Goal: Task Accomplishment & Management: Complete application form

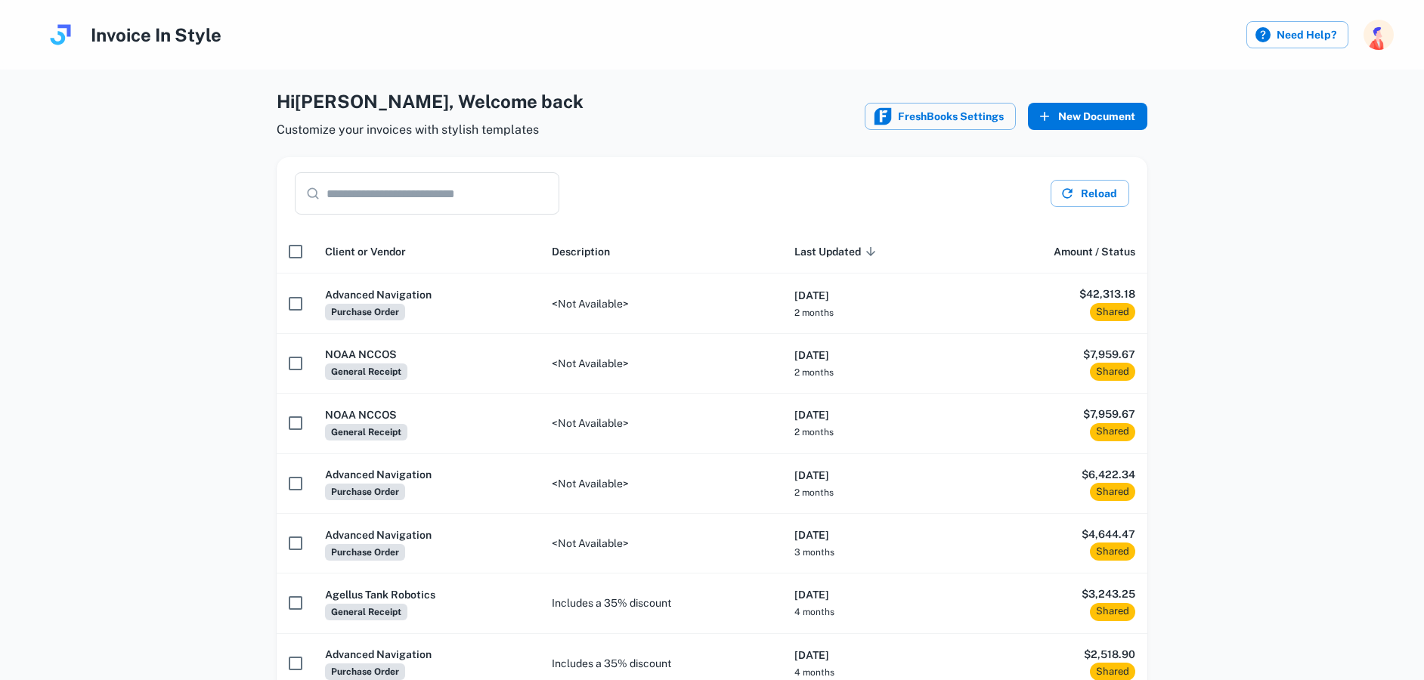
click at [1102, 126] on button "New Document" at bounding box center [1087, 116] width 119 height 27
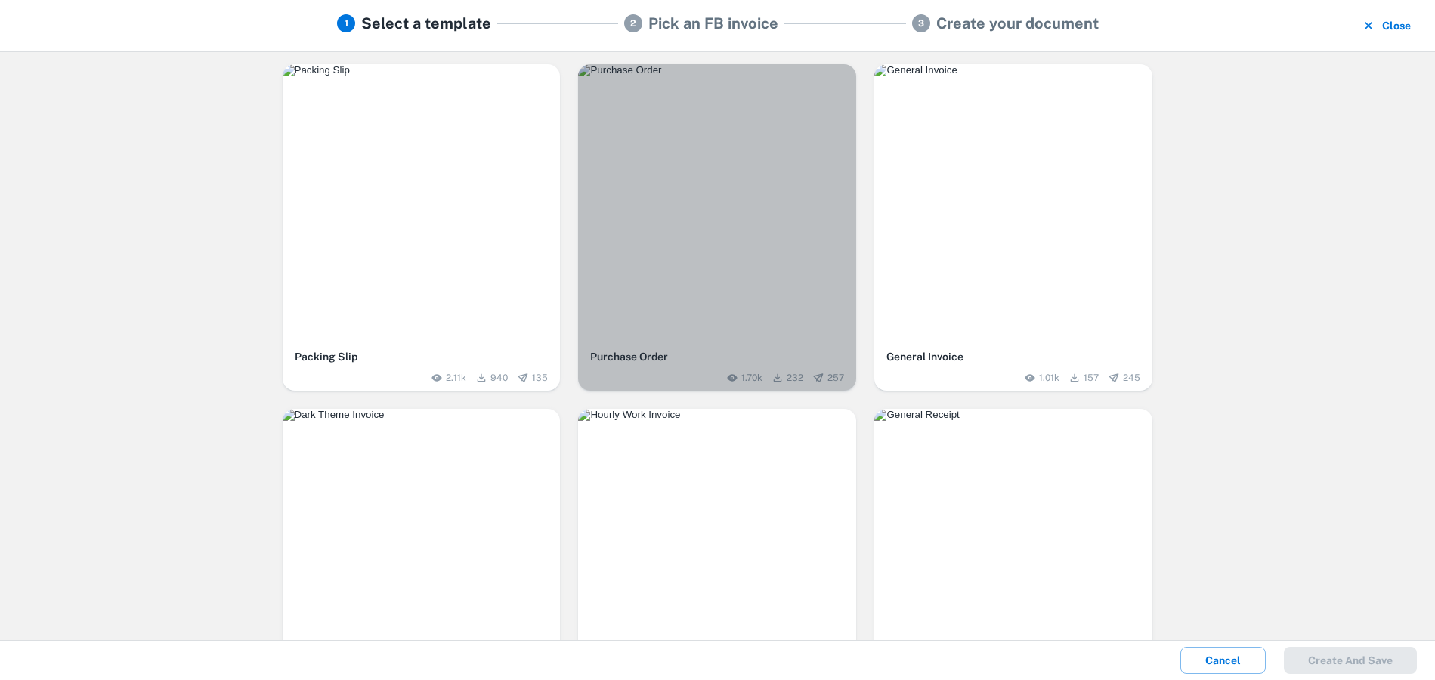
click at [720, 76] on img "button" at bounding box center [717, 70] width 278 height 12
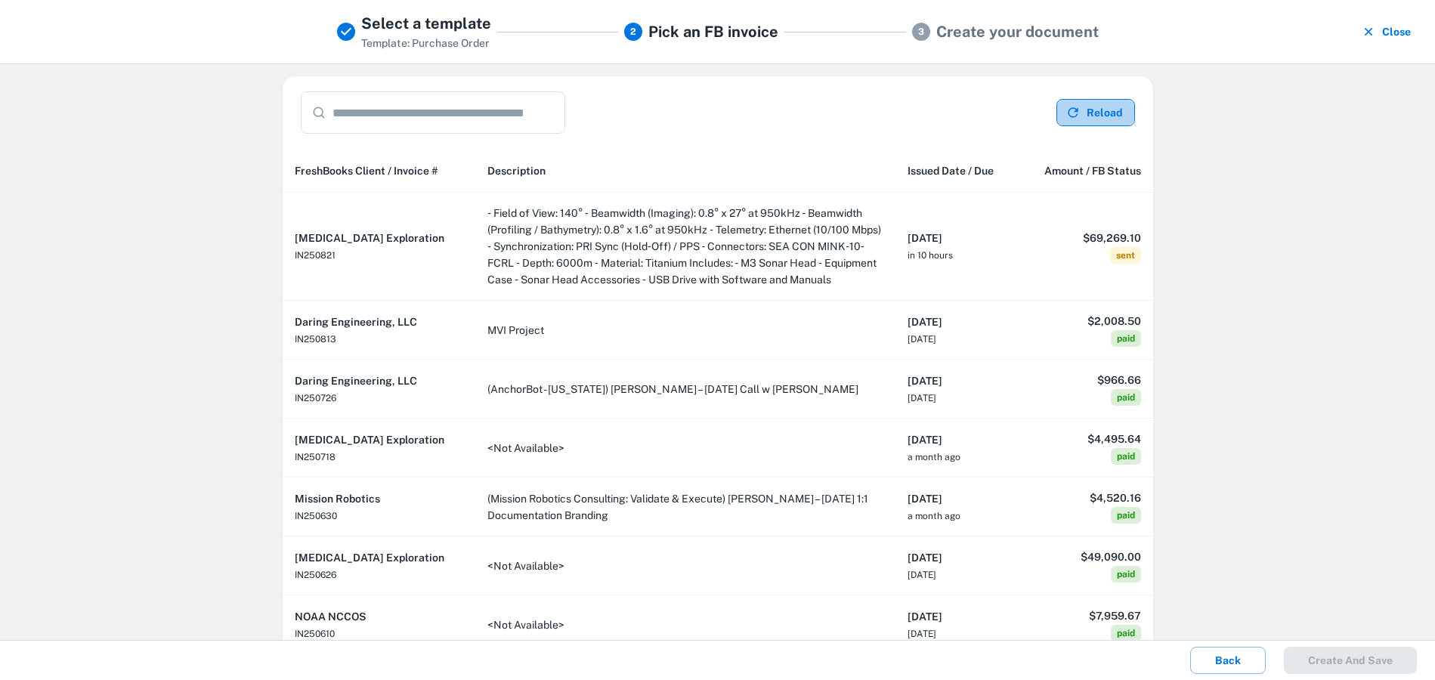
click at [1116, 116] on button "Reload" at bounding box center [1096, 112] width 79 height 27
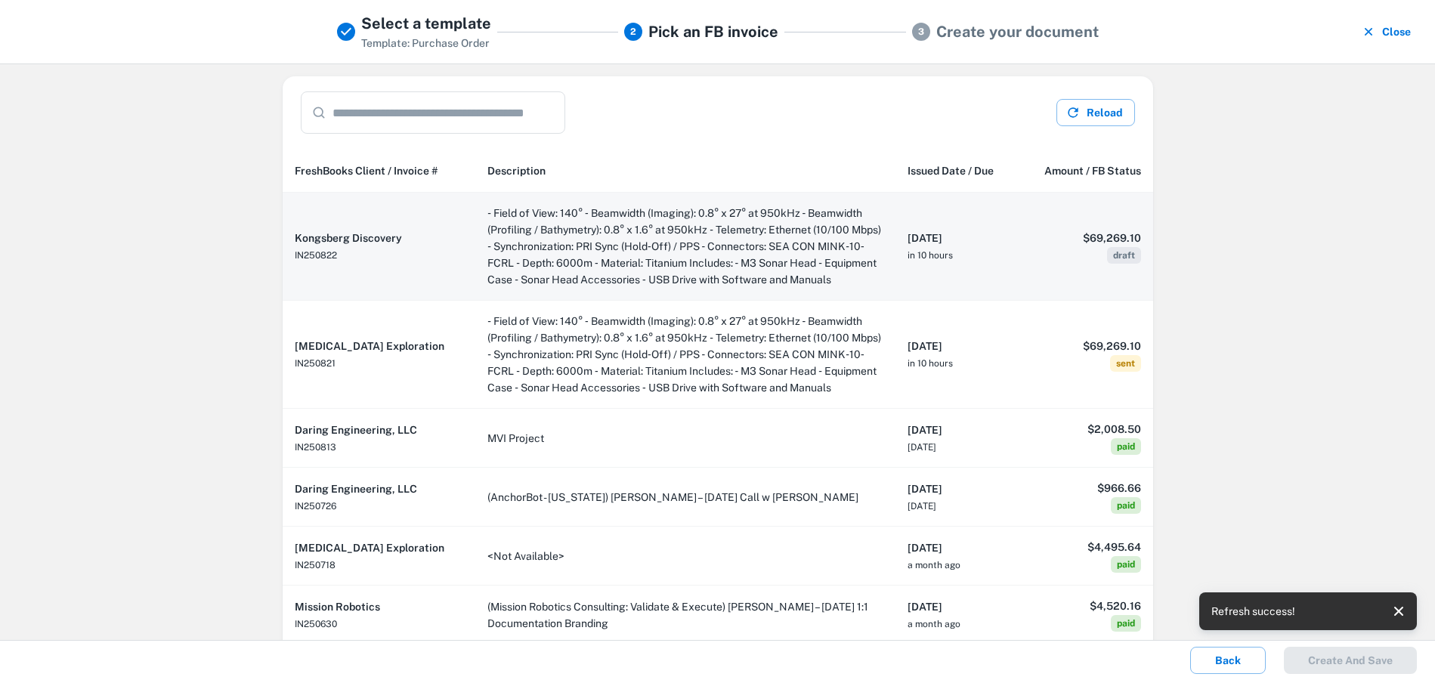
click at [680, 258] on td "‐ Field of View: 140° ‐ Beamwidth (Imaging): 0.8° x 27° at 950kHz ‐ Beamwidth (…" at bounding box center [685, 247] width 420 height 108
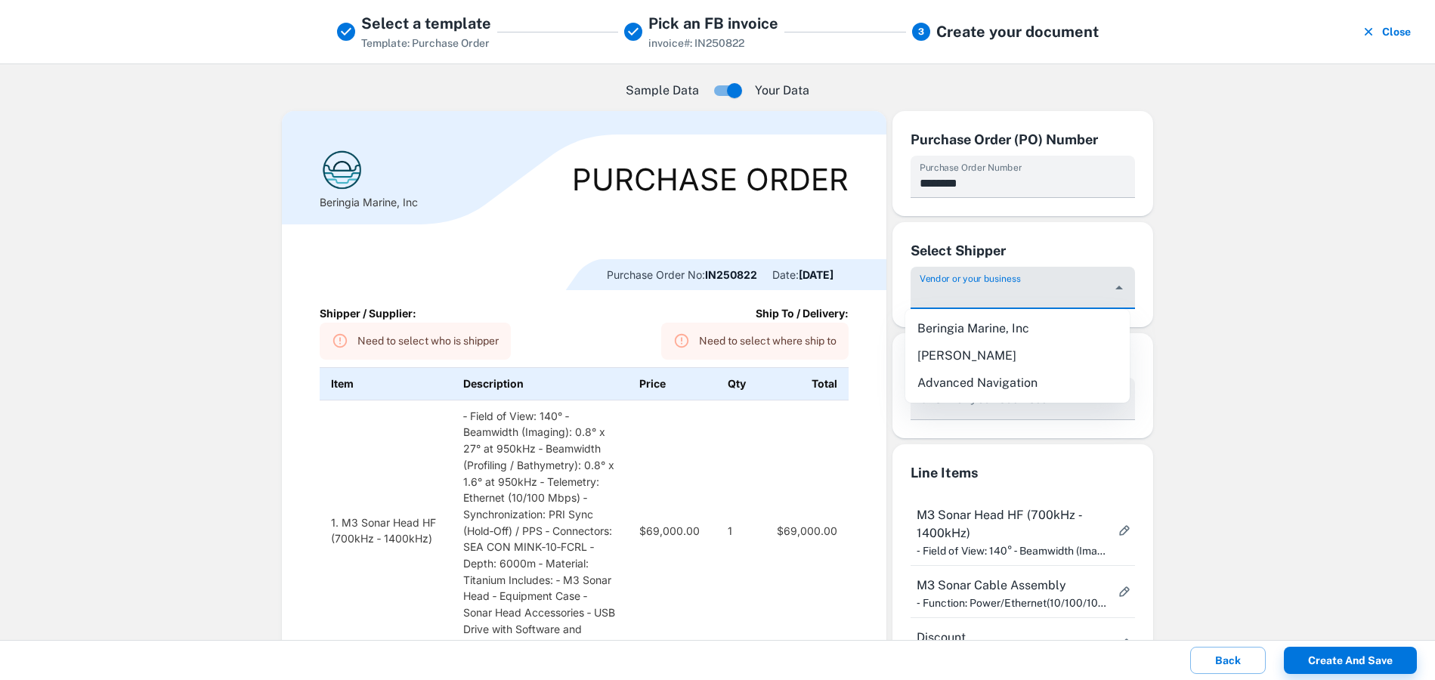
click at [974, 285] on div "Vendor or your business" at bounding box center [1023, 288] width 224 height 42
click at [1294, 280] on div "Sample Data Your Data Beringia Marine, Inc Purchase Order Purchase Order No: IN…" at bounding box center [717, 351] width 1435 height 577
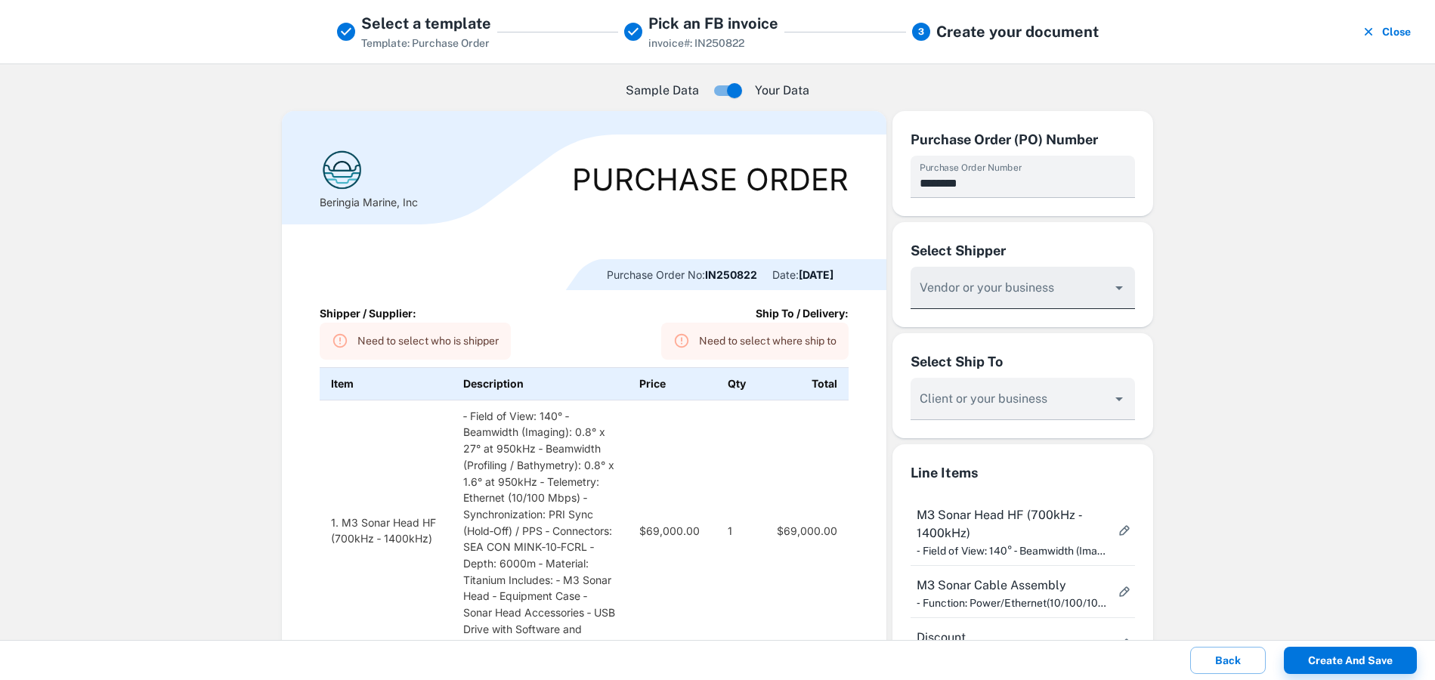
click at [1127, 281] on div at bounding box center [1023, 288] width 224 height 42
click at [1117, 289] on icon "Open" at bounding box center [1119, 288] width 18 height 18
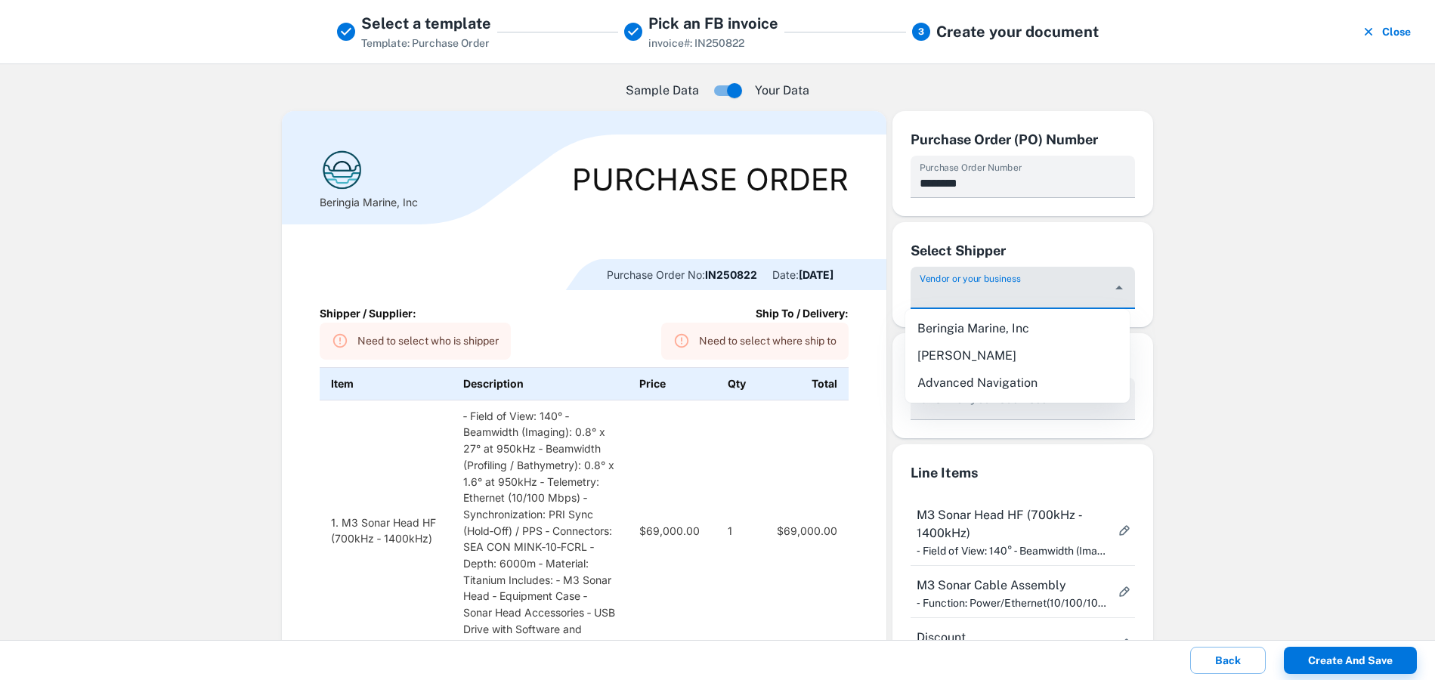
click at [1218, 301] on div "Sample Data Your Data Beringia Marine, Inc Purchase Order Purchase Order No: IN…" at bounding box center [717, 351] width 1435 height 577
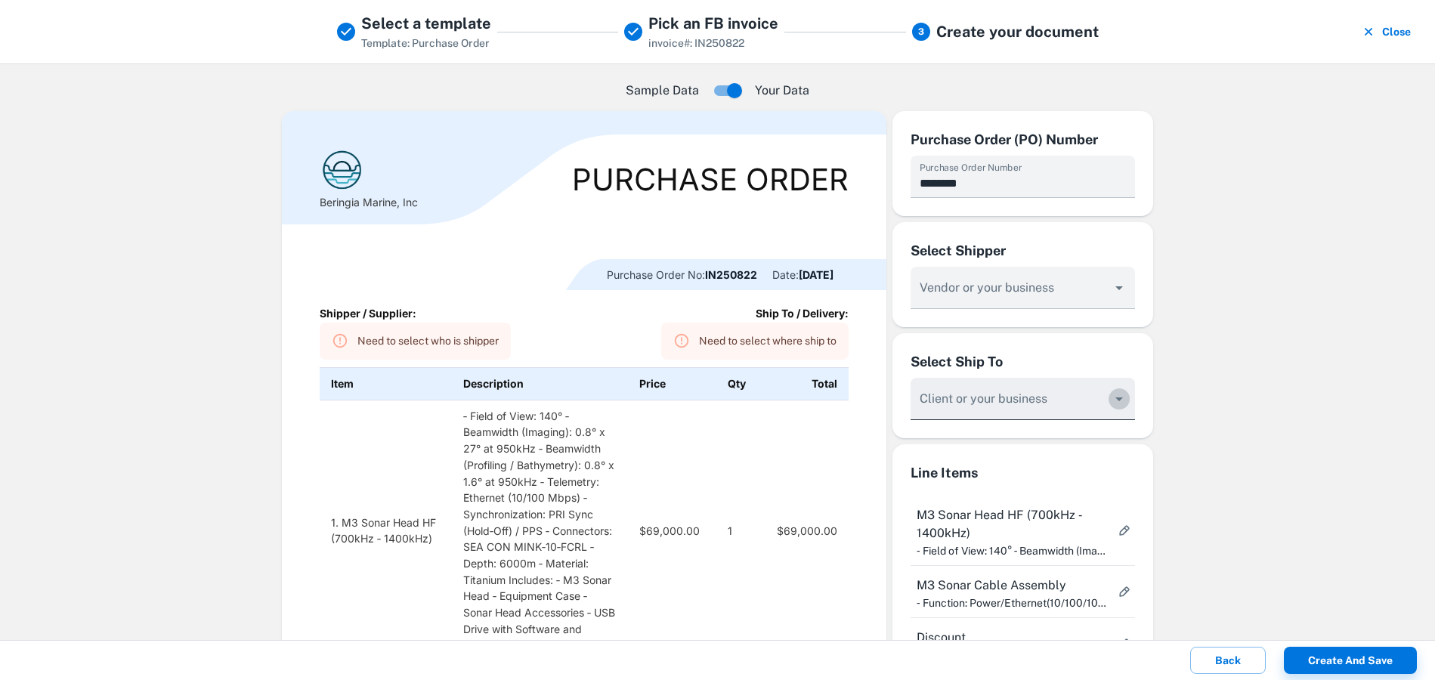
click at [1116, 399] on icon "Open" at bounding box center [1120, 400] width 8 height 4
click at [1255, 357] on div "Sample Data Your Data Beringia Marine, Inc Purchase Order Purchase Order No: IN…" at bounding box center [717, 351] width 1435 height 577
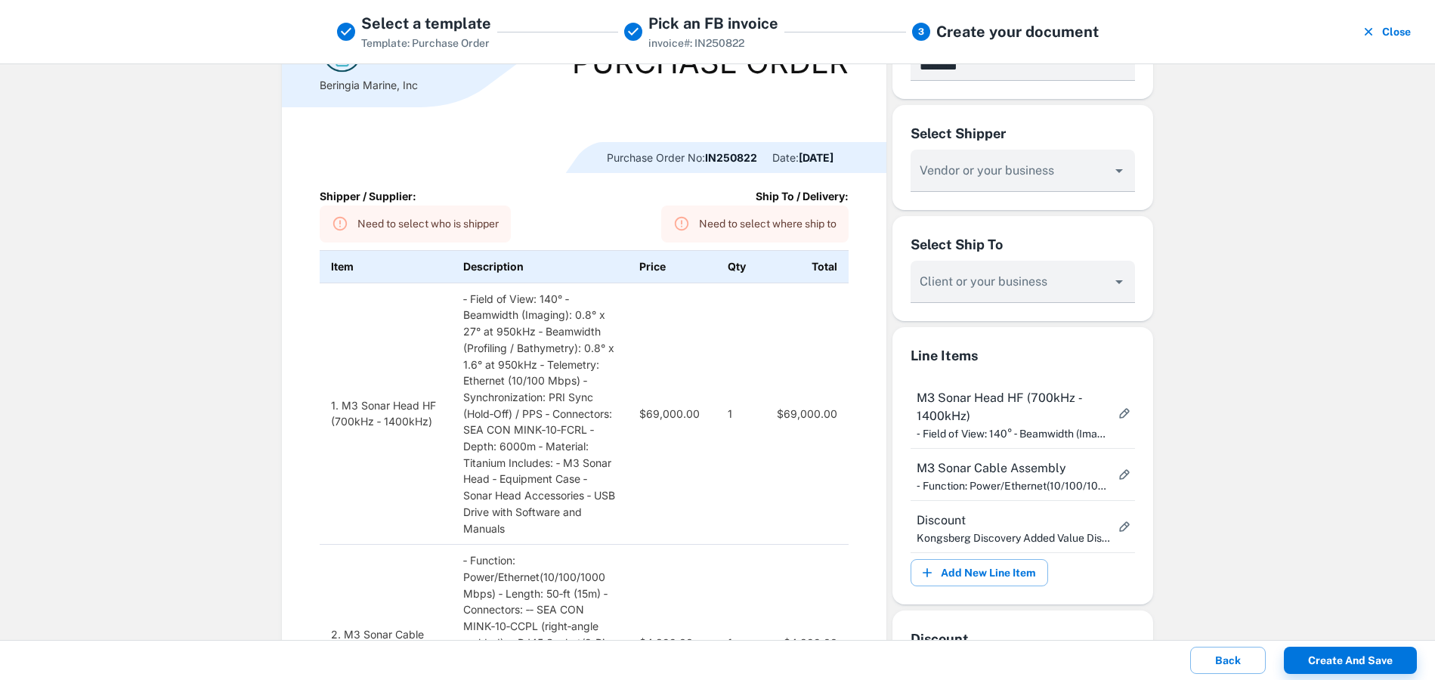
scroll to position [17, 0]
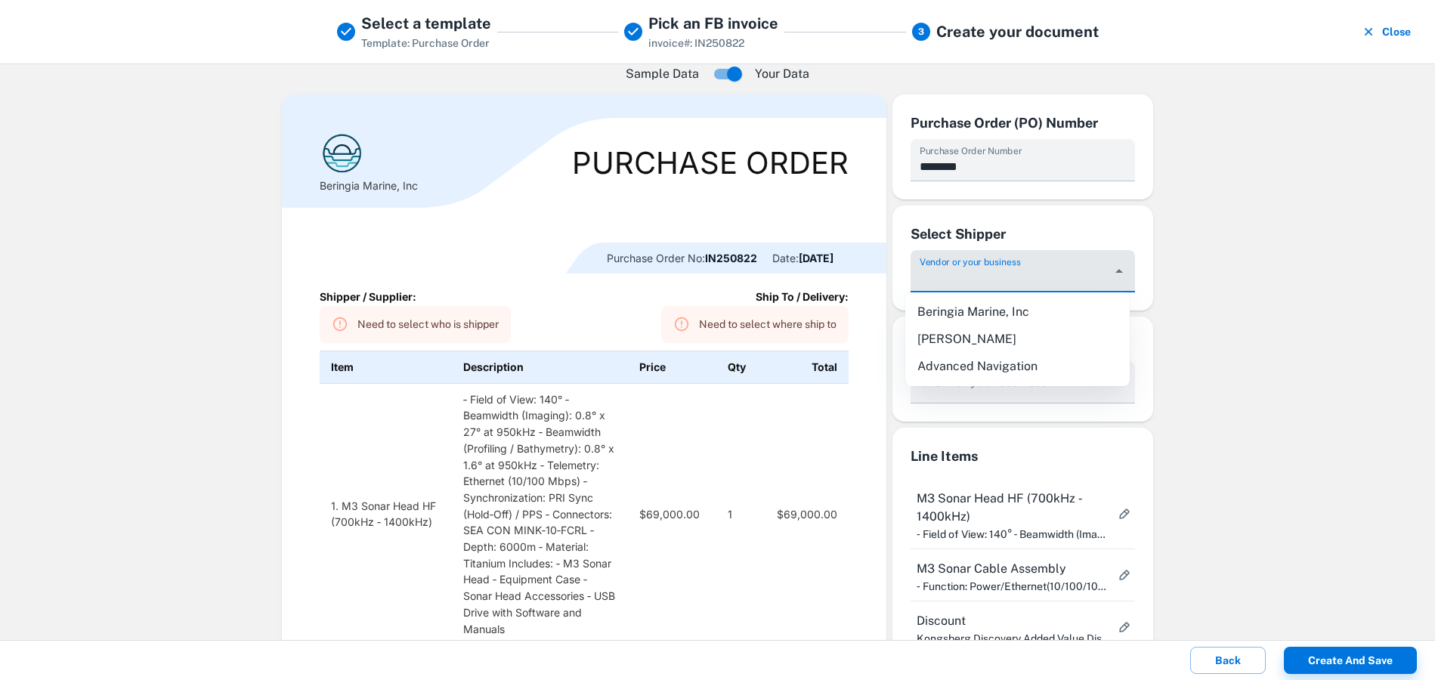
click at [976, 283] on input "Vendor or your business" at bounding box center [1011, 279] width 189 height 28
click at [1249, 281] on div "Sample Data Your Data Beringia Marine, Inc Purchase Order Purchase Order No: IN…" at bounding box center [717, 351] width 1435 height 577
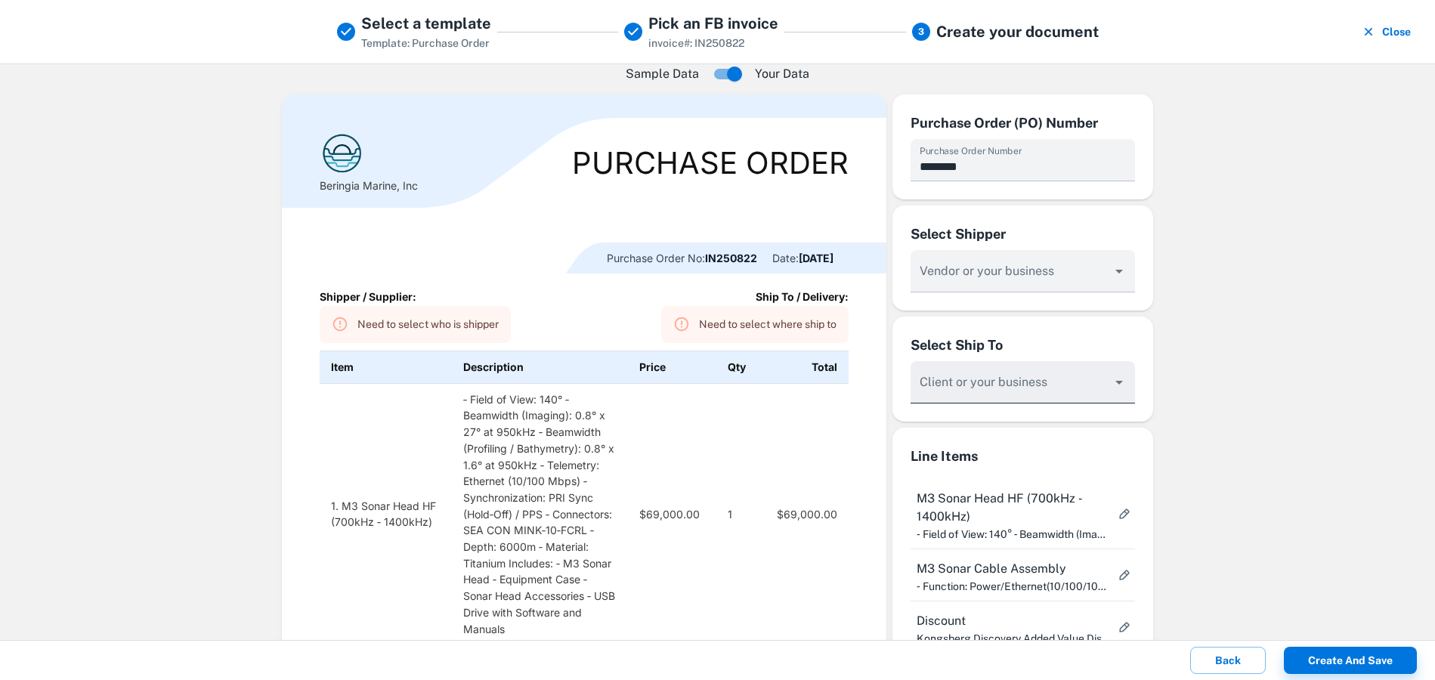
click at [1093, 292] on input "Vendor or your business" at bounding box center [1011, 279] width 189 height 28
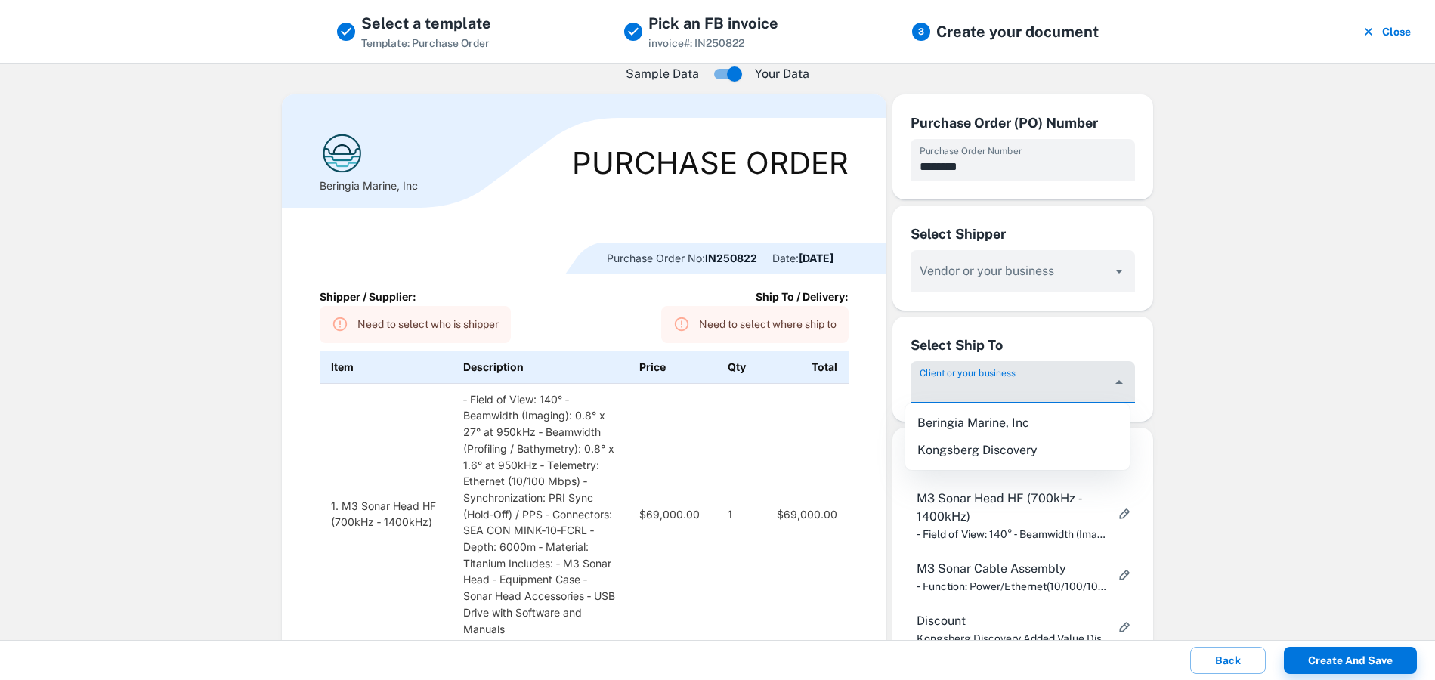
click at [1053, 416] on li "Beringia Marine, Inc" at bounding box center [1017, 423] width 224 height 27
type input "**********"
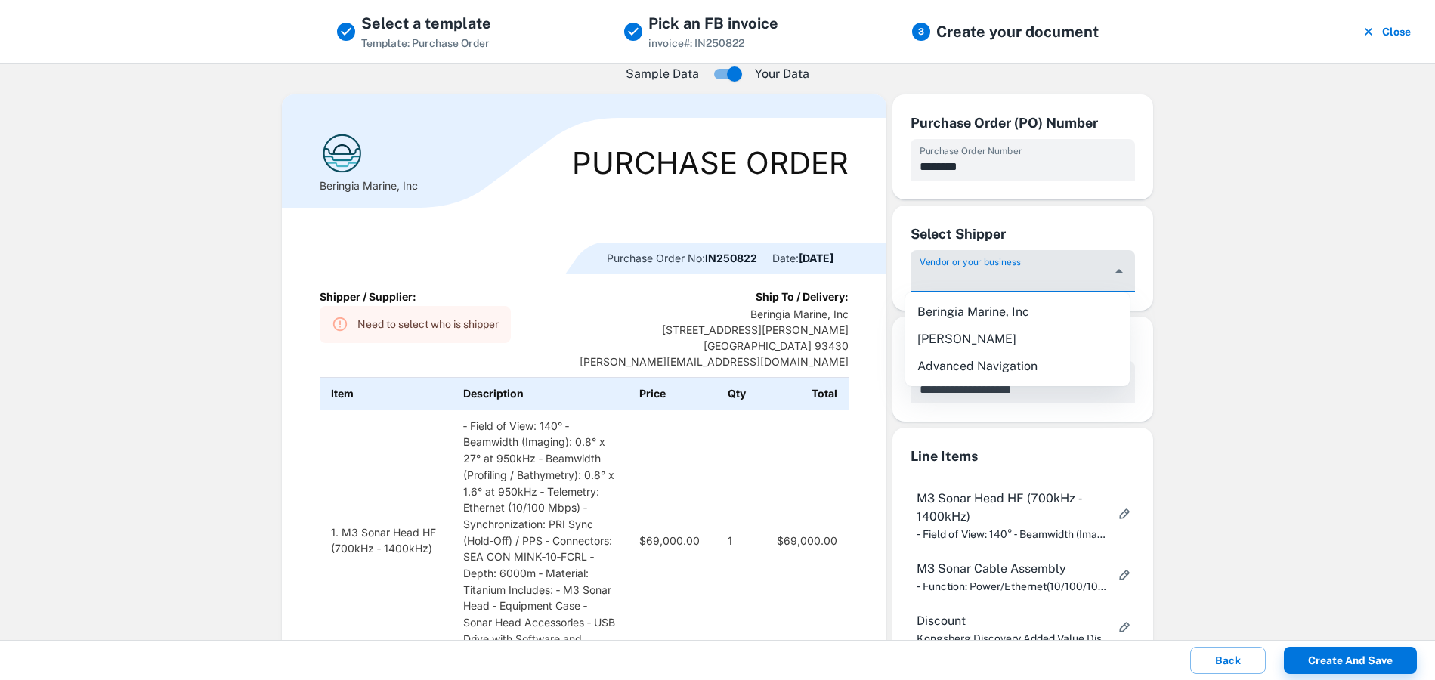
click at [1094, 268] on input "Vendor or your business" at bounding box center [1011, 279] width 189 height 28
click at [1215, 243] on div "Sample Data Your Data Beringia Marine, Inc Purchase Order Purchase Order No: IN…" at bounding box center [717, 351] width 1435 height 577
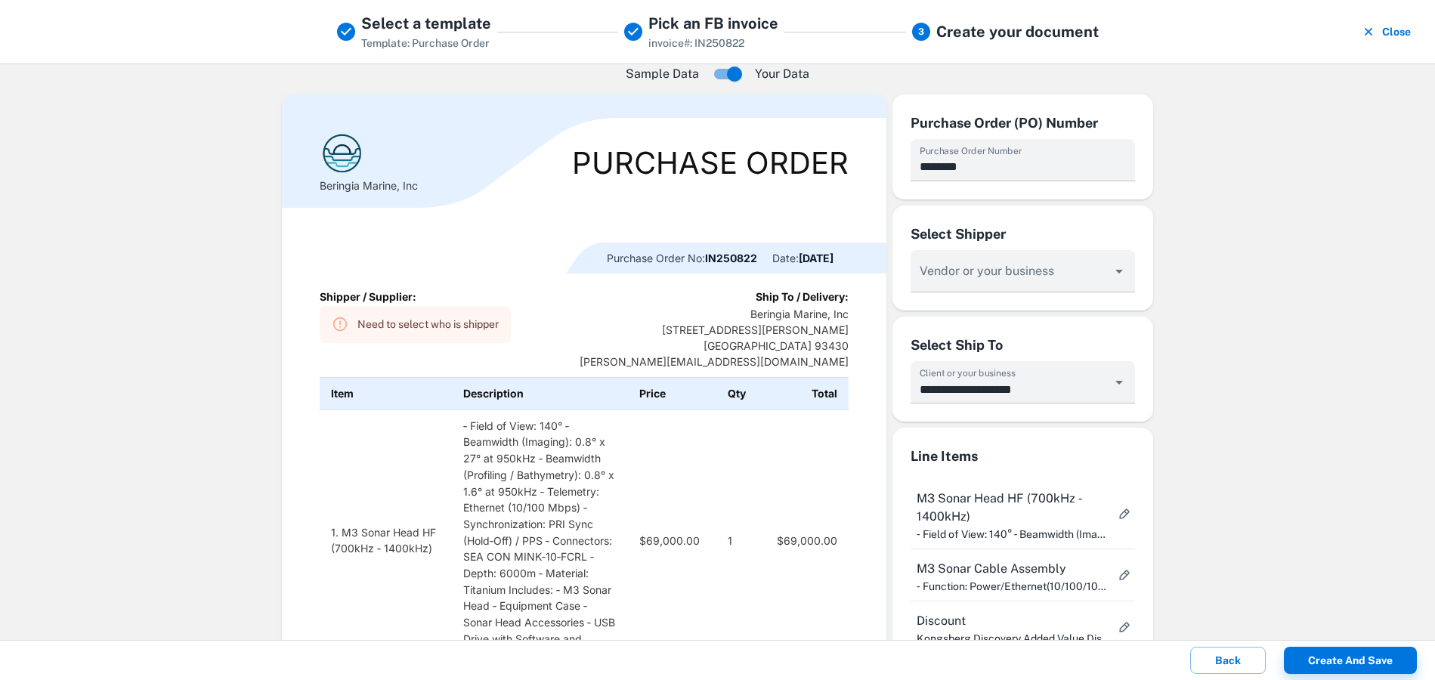
click at [457, 330] on div "Need to select who is shipper" at bounding box center [427, 325] width 141 height 28
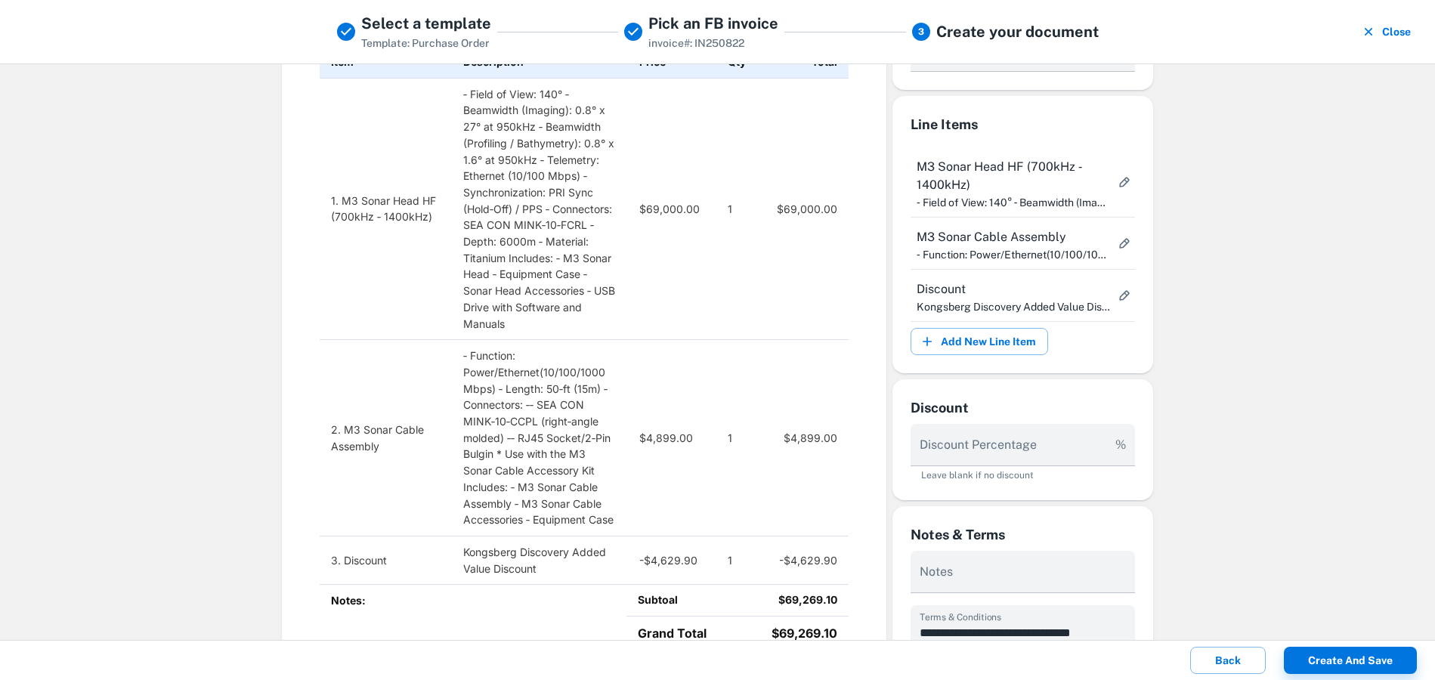
scroll to position [353, 0]
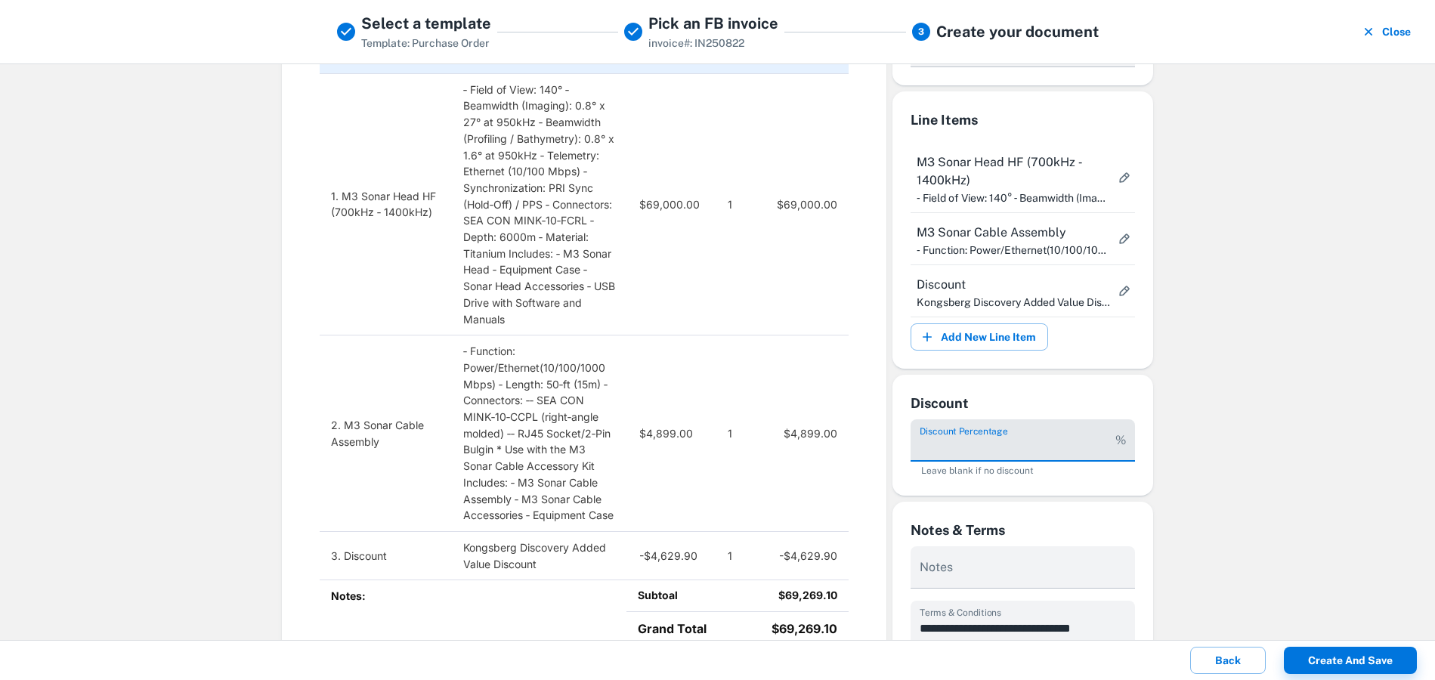
click at [1008, 452] on input "Discount Percentage" at bounding box center [1010, 440] width 199 height 42
click at [1288, 394] on div "Sample Data Your Data Beringia Marine, Inc Purchase Order Purchase Order No: IN…" at bounding box center [717, 351] width 1435 height 577
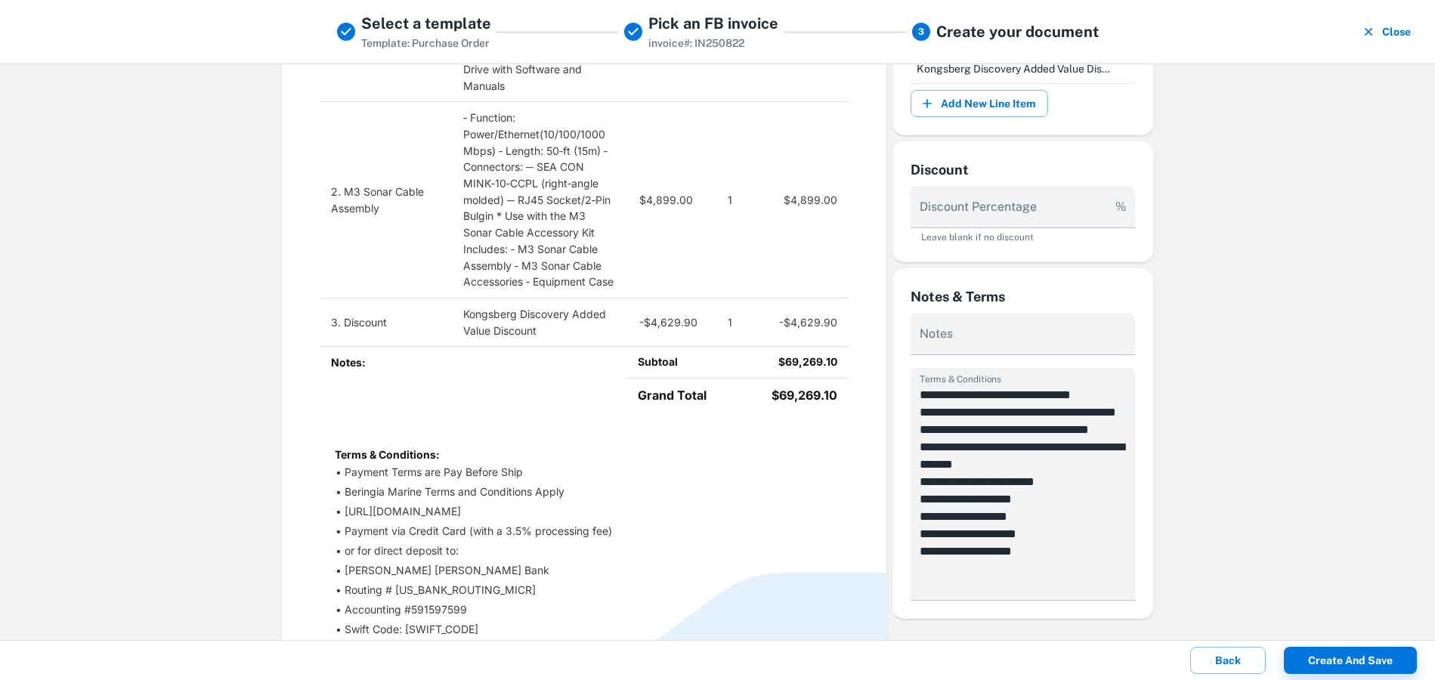
scroll to position [604, 0]
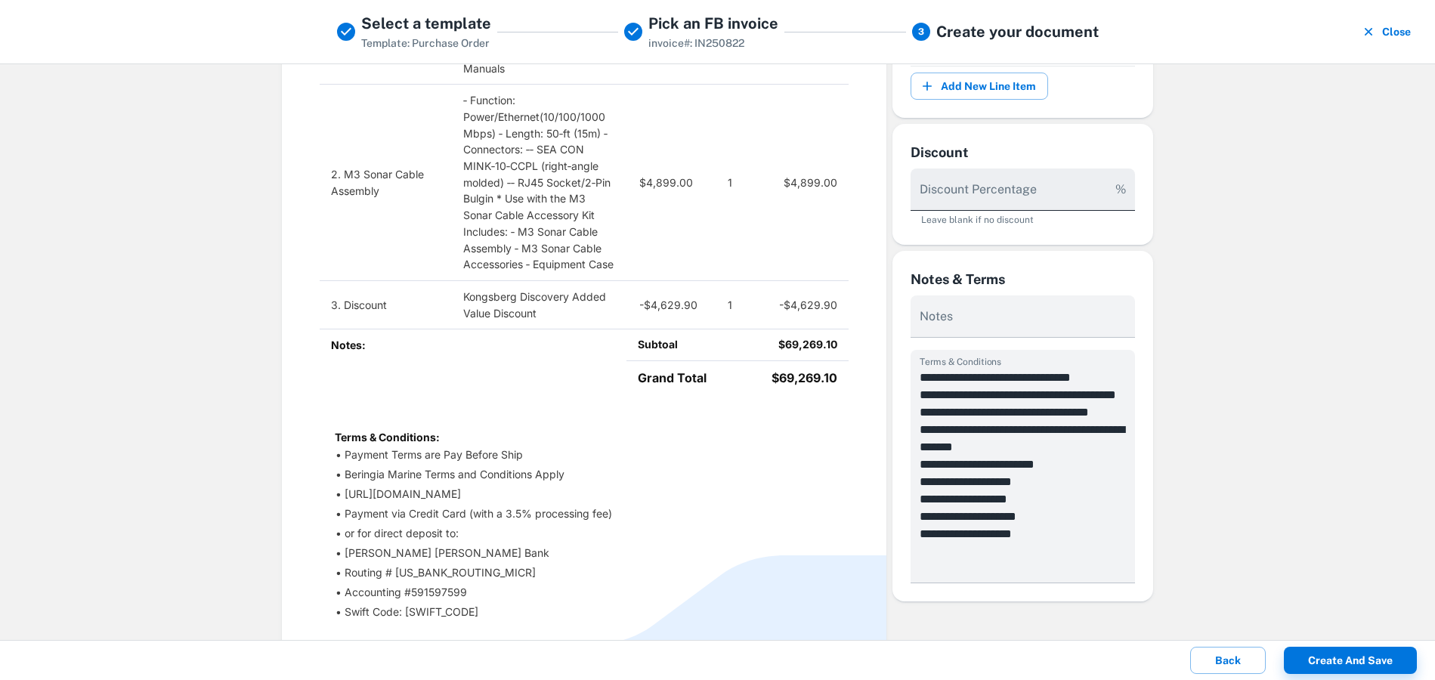
click at [1091, 200] on input "Discount Percentage" at bounding box center [1010, 190] width 199 height 42
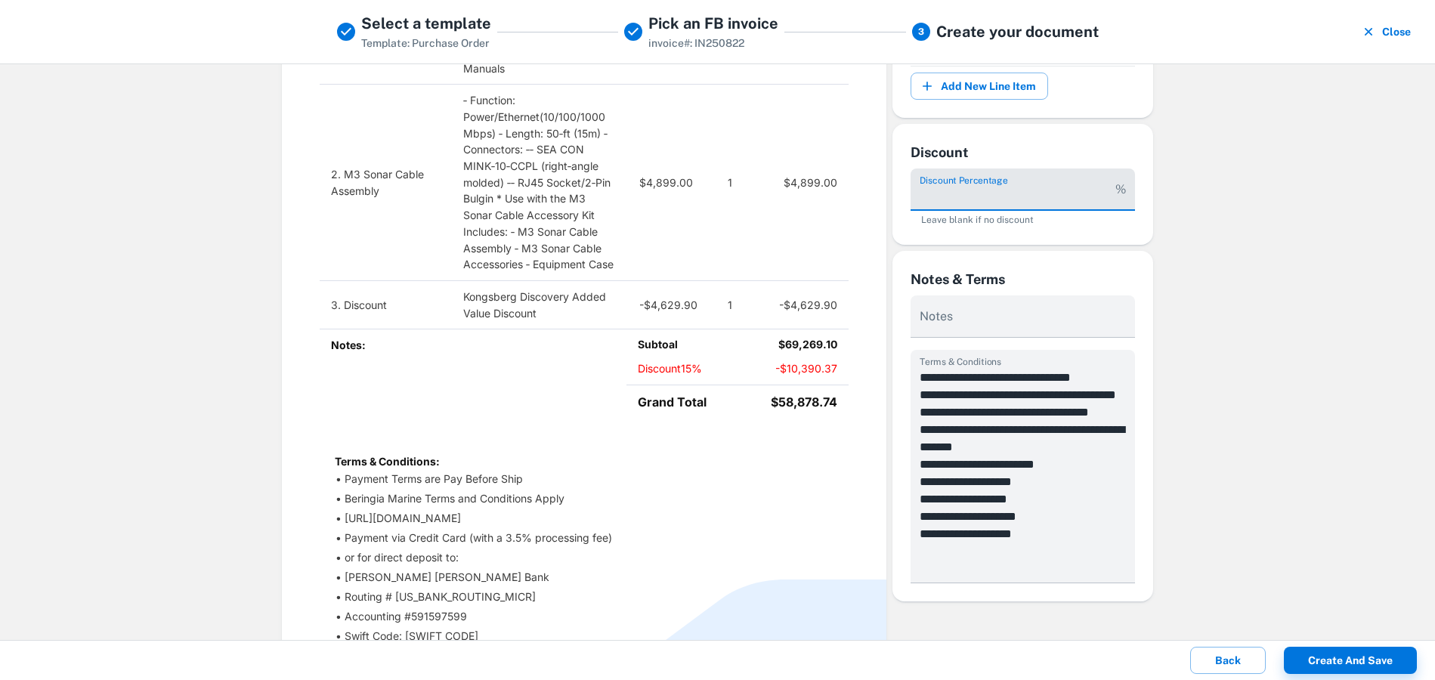
click at [1257, 334] on div "Sample Data Your Data Beringia Marine, Inc Purchase Order Purchase Order No: IN…" at bounding box center [717, 351] width 1435 height 577
drag, startPoint x: 955, startPoint y: 194, endPoint x: 902, endPoint y: 192, distance: 52.2
click at [902, 192] on div "Discount Discount Percentage ** % Leave blank if no discount" at bounding box center [1023, 184] width 261 height 121
type input "*"
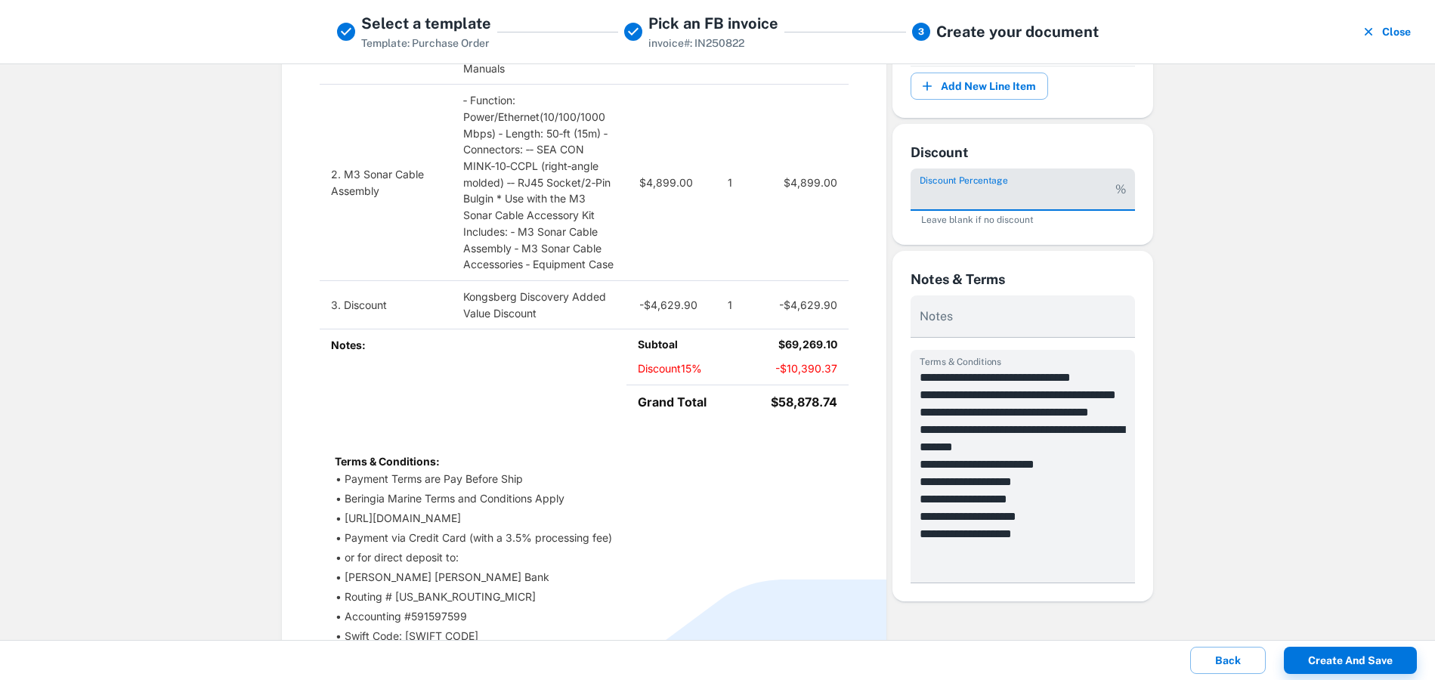
type input "**"
click at [848, 552] on div "Beringia Marine, Inc Purchase Order Purchase Order No: IN250822 Date: [DATE] Sh…" at bounding box center [584, 100] width 605 height 1186
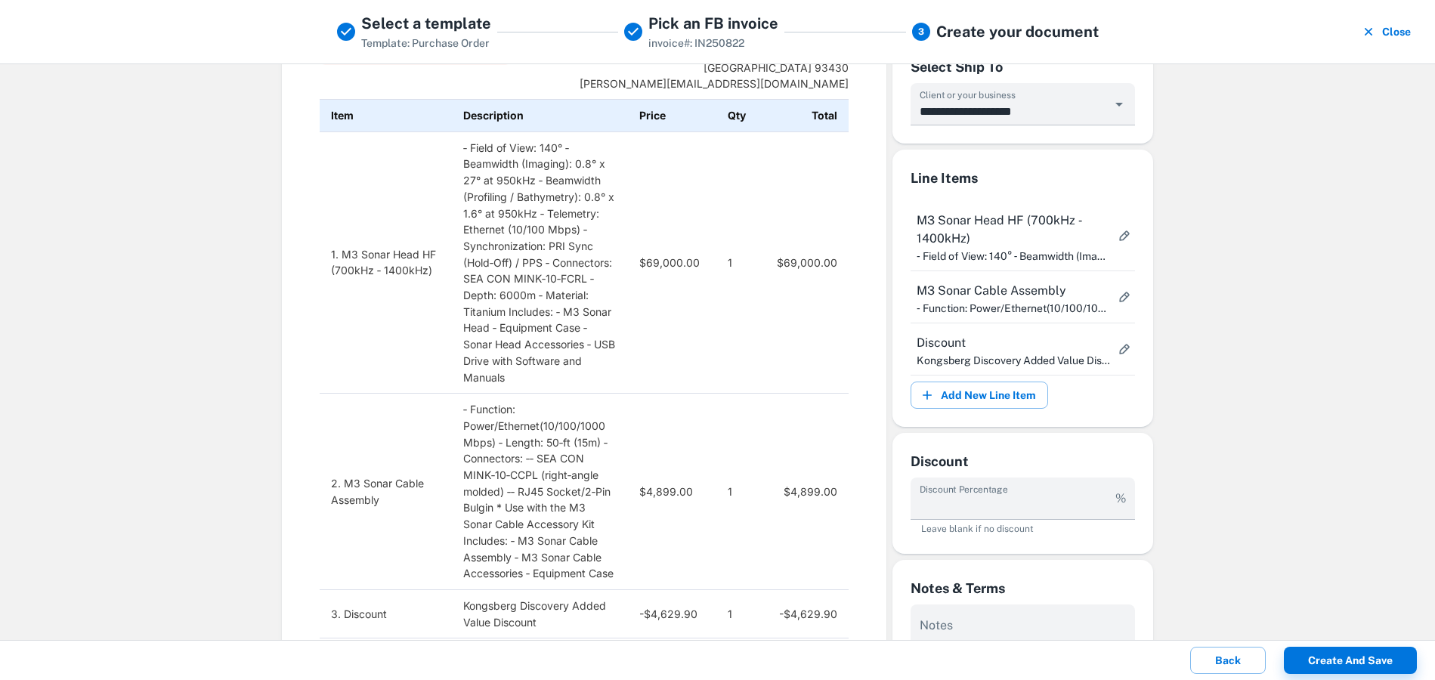
scroll to position [0, 0]
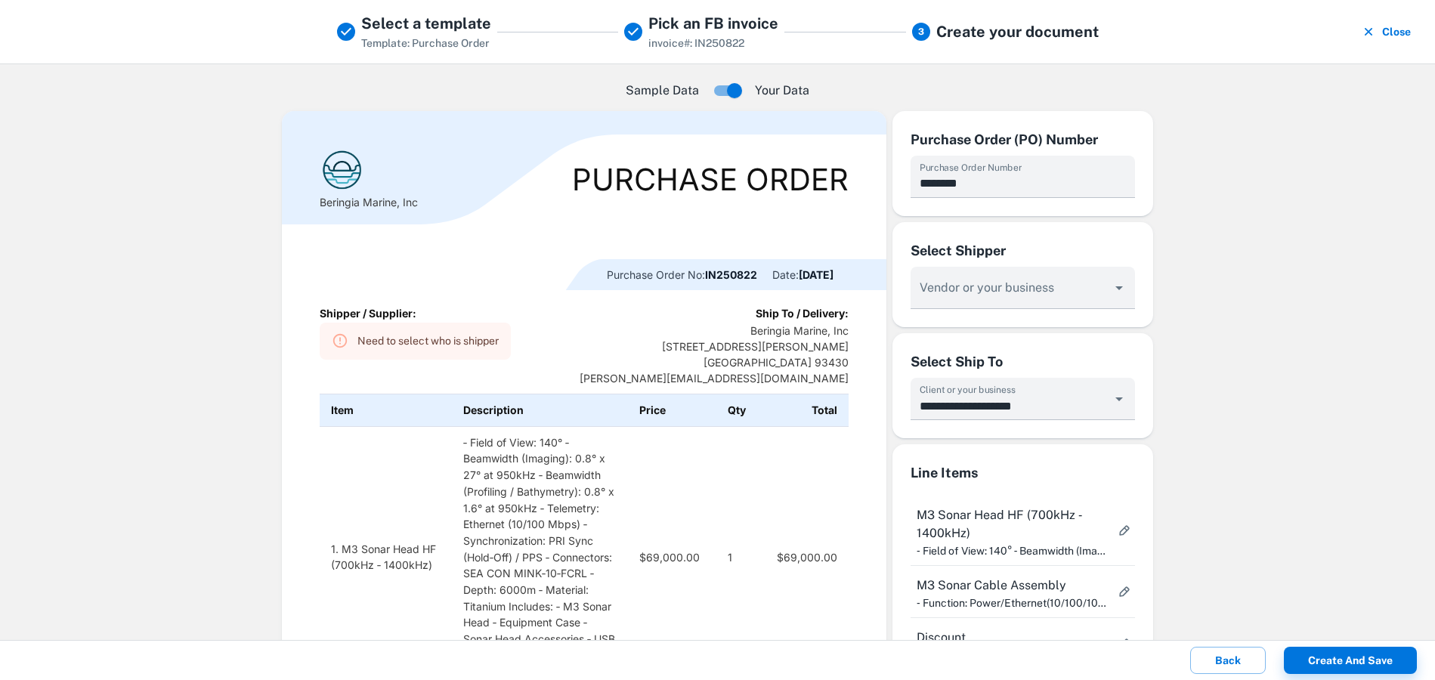
click at [365, 337] on div "Need to select who is shipper" at bounding box center [427, 341] width 141 height 28
drag, startPoint x: 928, startPoint y: 180, endPoint x: 877, endPoint y: 180, distance: 50.6
type input "********"
click at [1264, 386] on div "Sample Data Your Data Beringia Marine, Inc Purchase Order Purchase Order No: PO…" at bounding box center [717, 351] width 1435 height 577
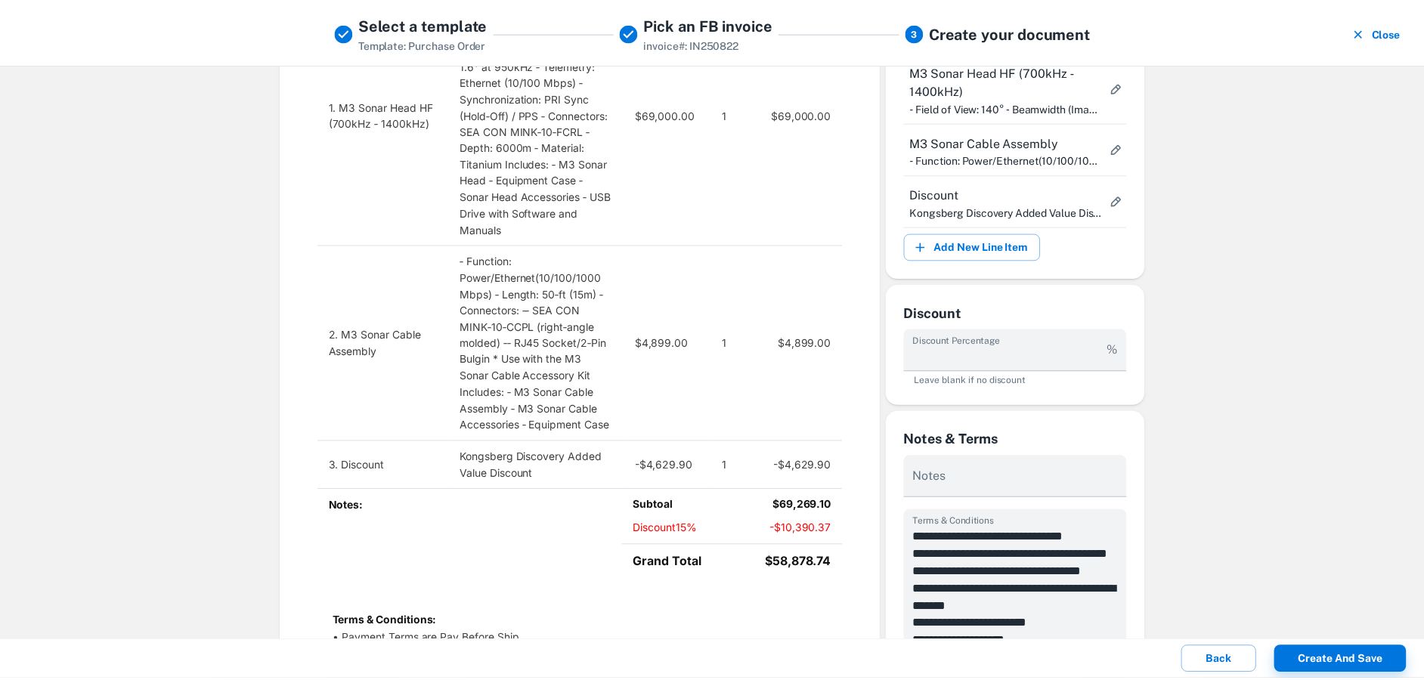
scroll to position [489, 0]
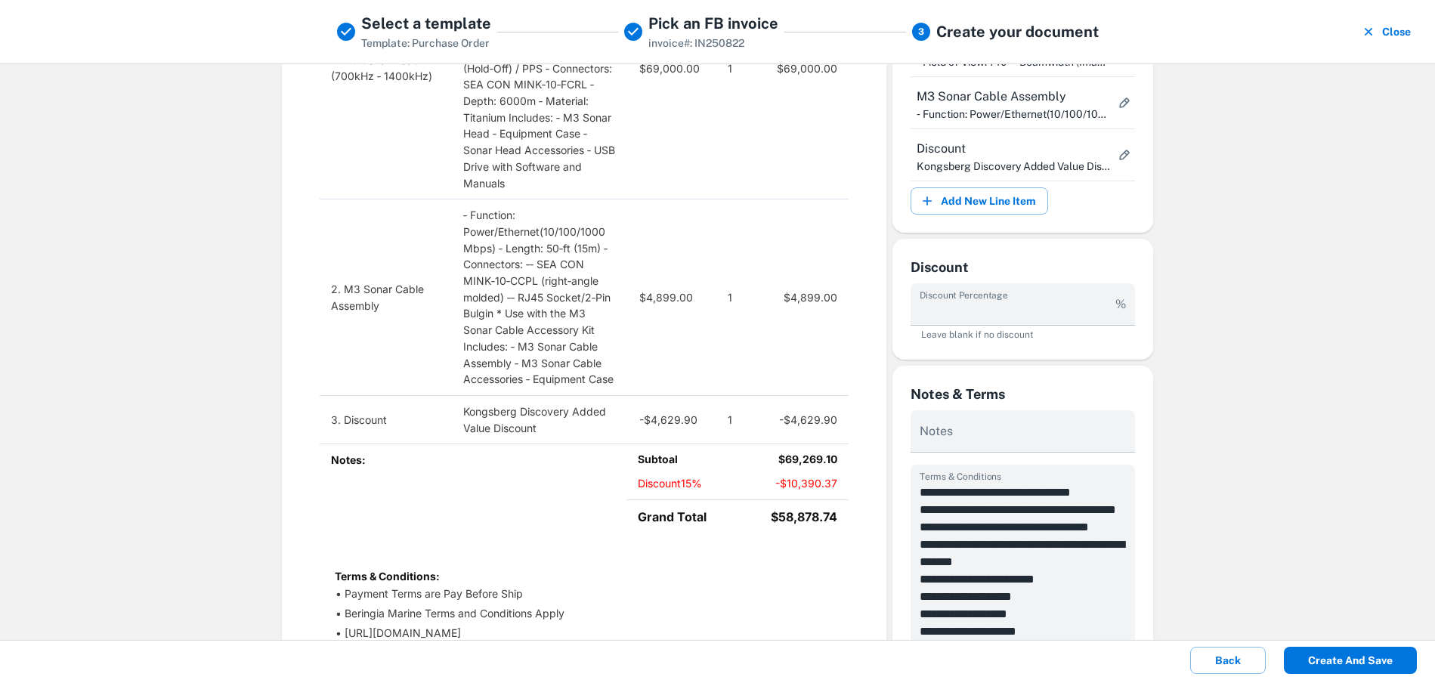
click at [1348, 661] on button "Create and save" at bounding box center [1350, 660] width 133 height 27
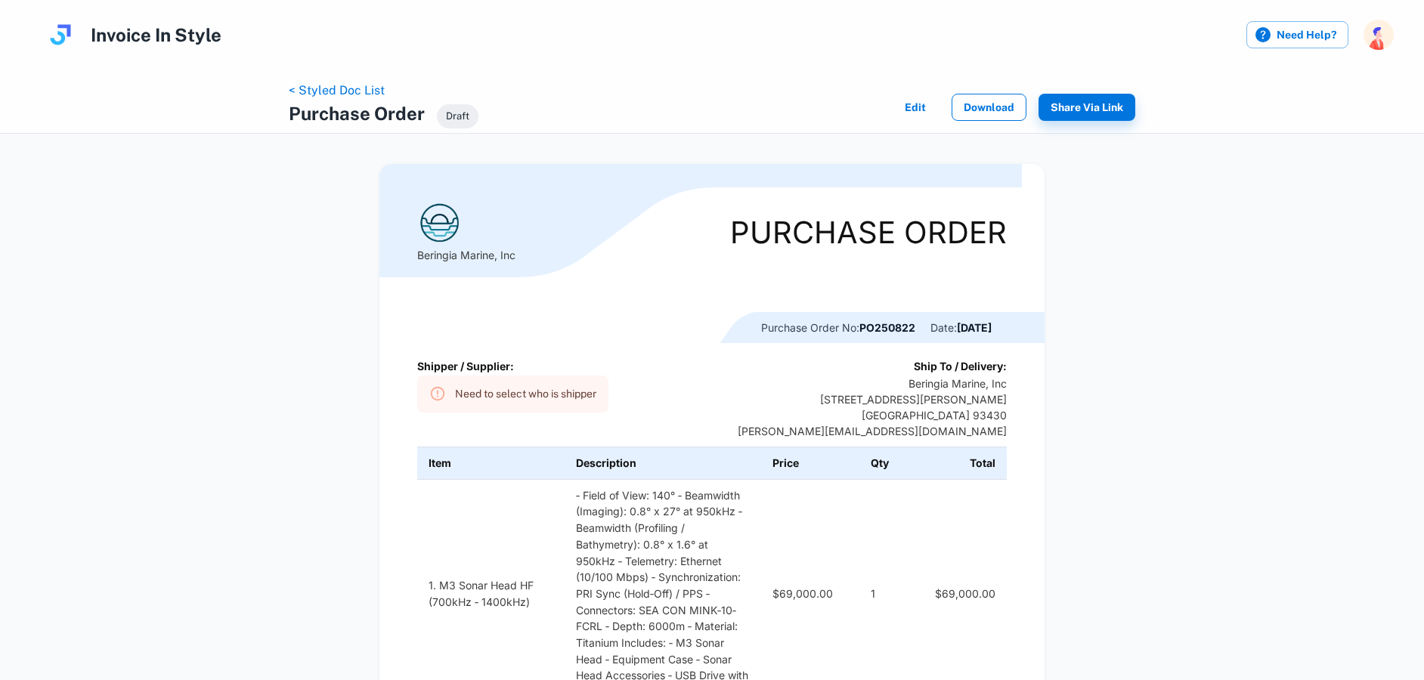
click at [1011, 116] on button "Download" at bounding box center [989, 107] width 75 height 27
click at [909, 107] on button "Edit" at bounding box center [915, 107] width 48 height 27
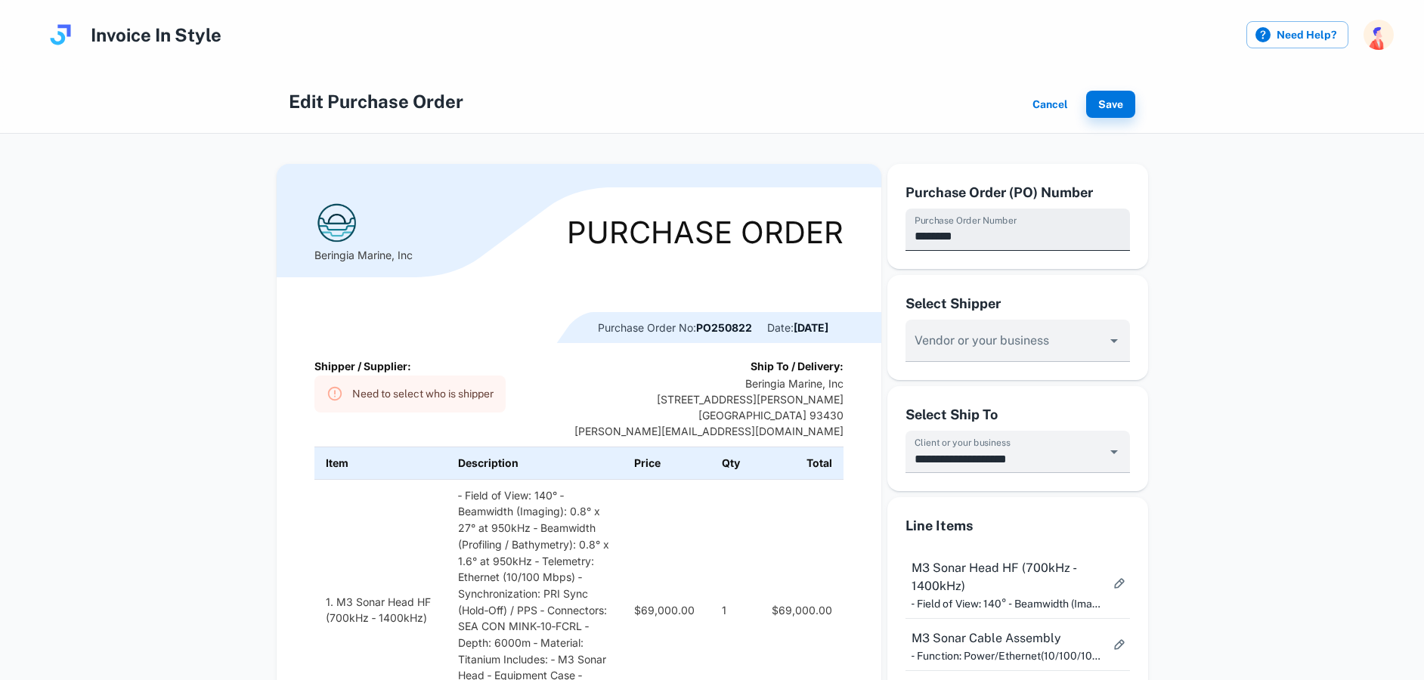
click at [1003, 240] on input "********" at bounding box center [1017, 230] width 224 height 42
type input "********"
click at [1116, 337] on icon "Open" at bounding box center [1114, 341] width 18 height 18
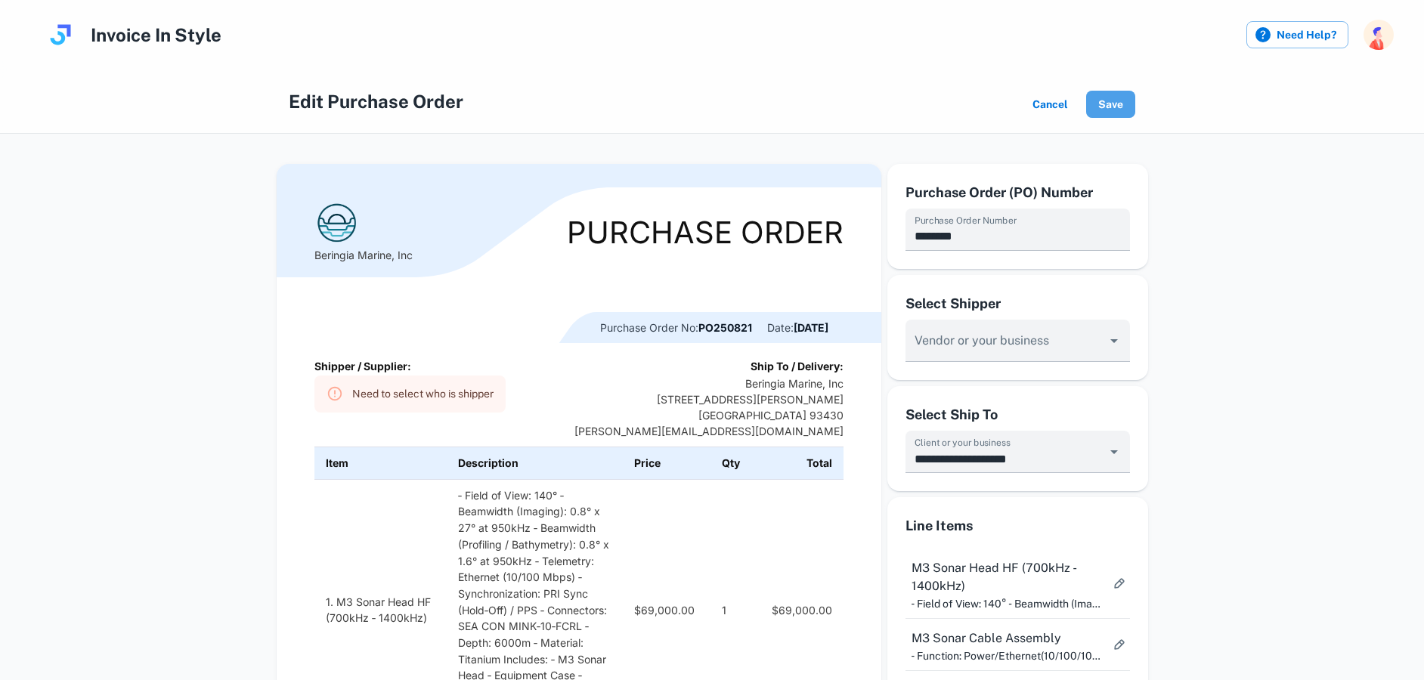
click at [1093, 115] on button "Save" at bounding box center [1110, 104] width 49 height 27
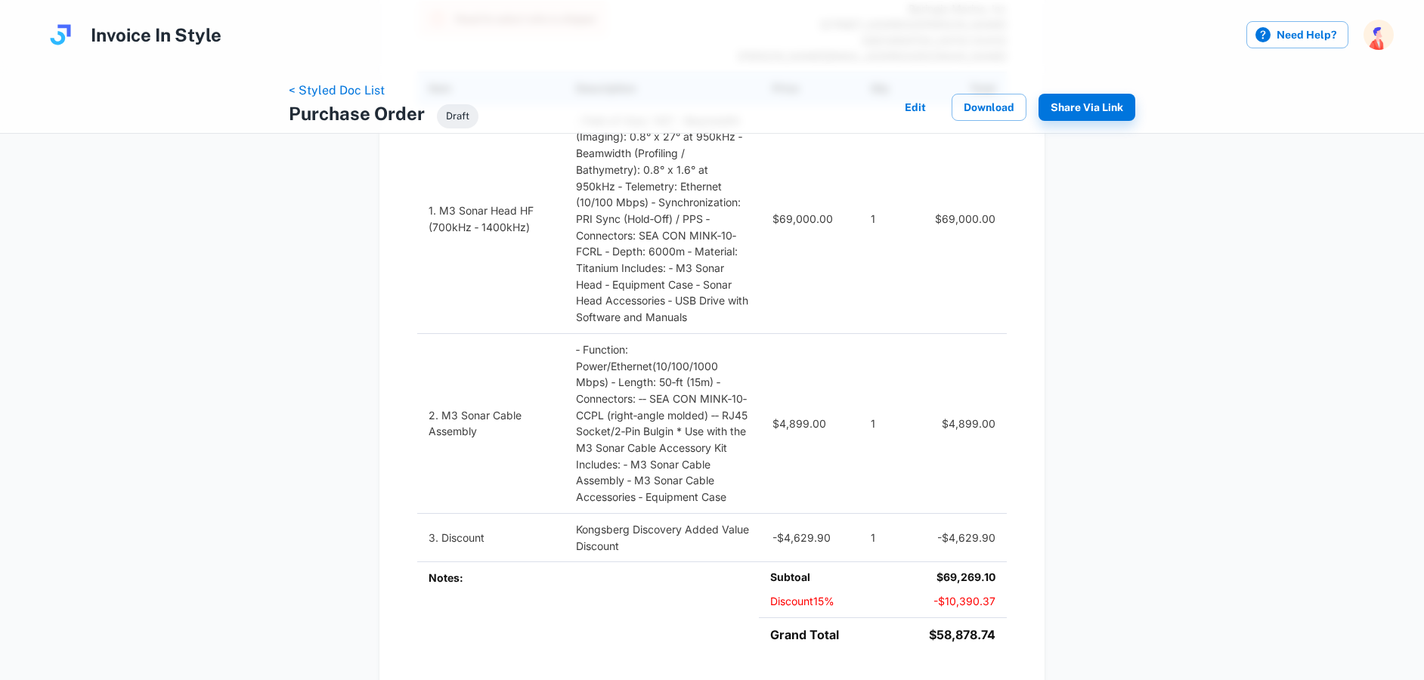
scroll to position [193, 0]
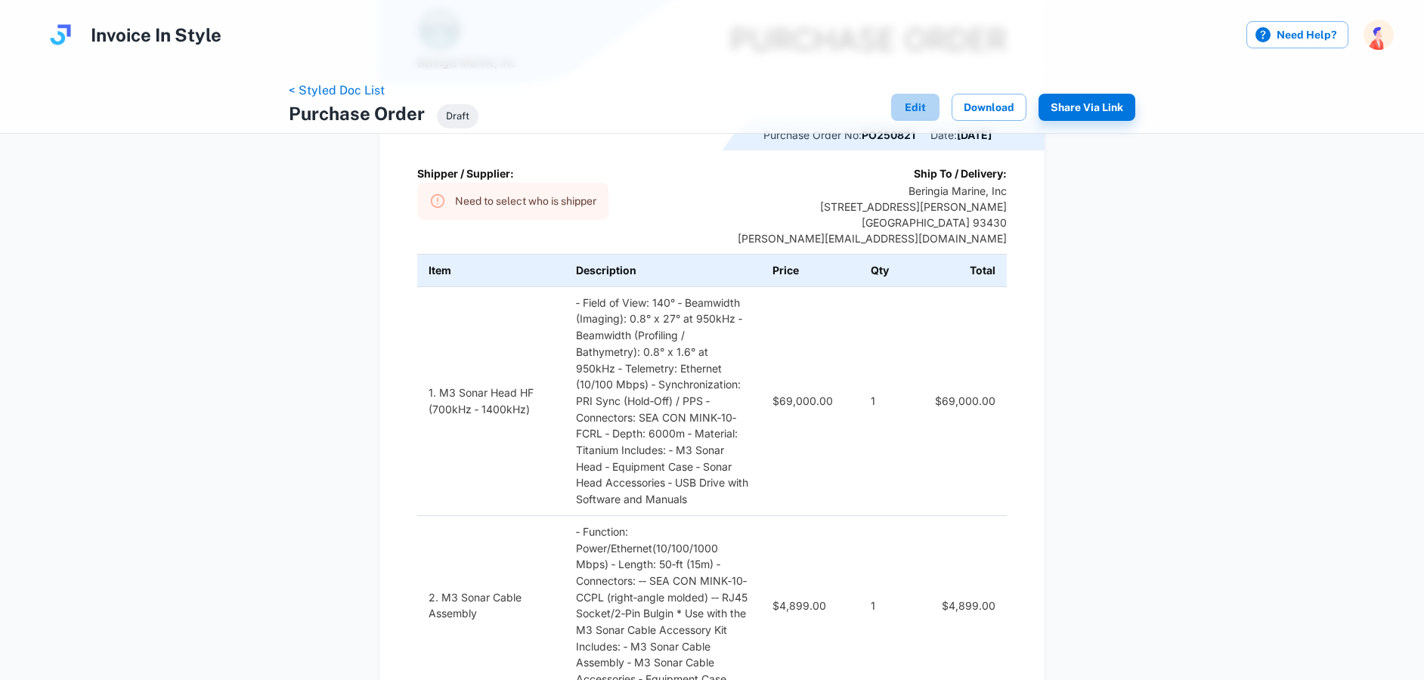
click at [914, 96] on button "Edit" at bounding box center [915, 107] width 48 height 27
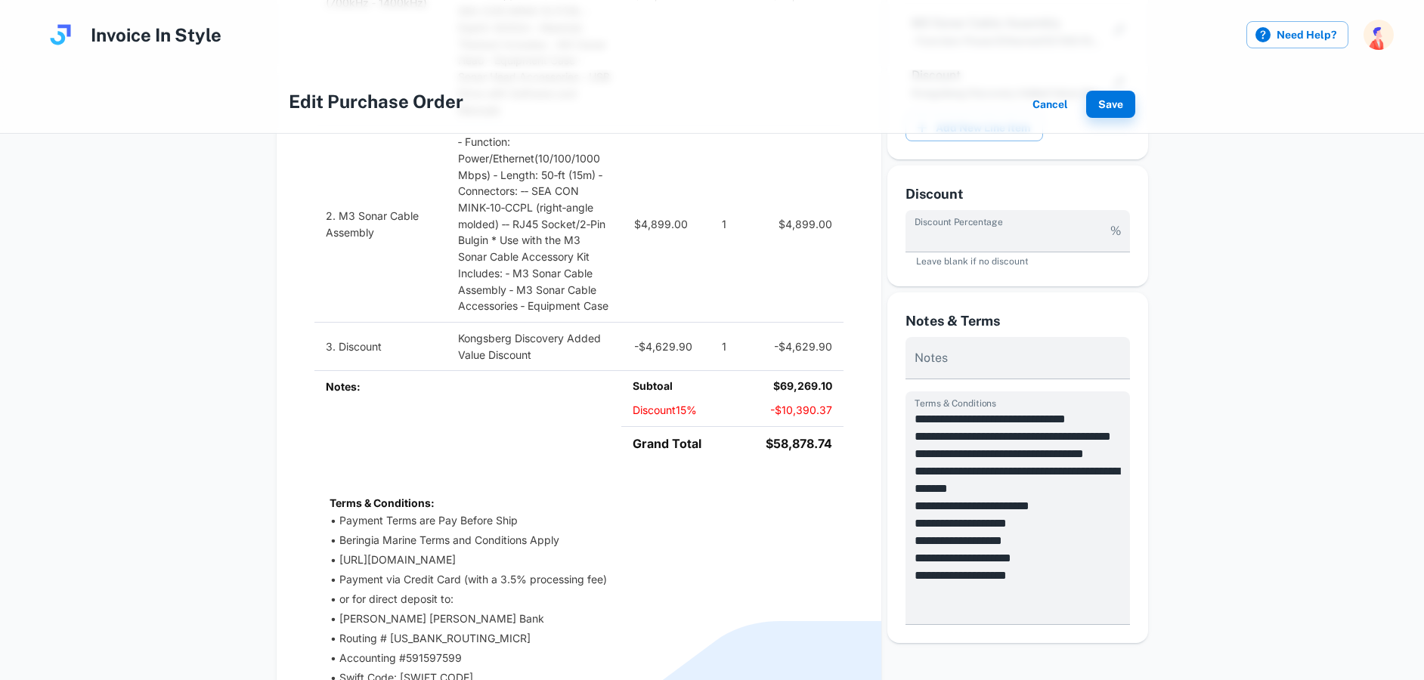
scroll to position [684, 0]
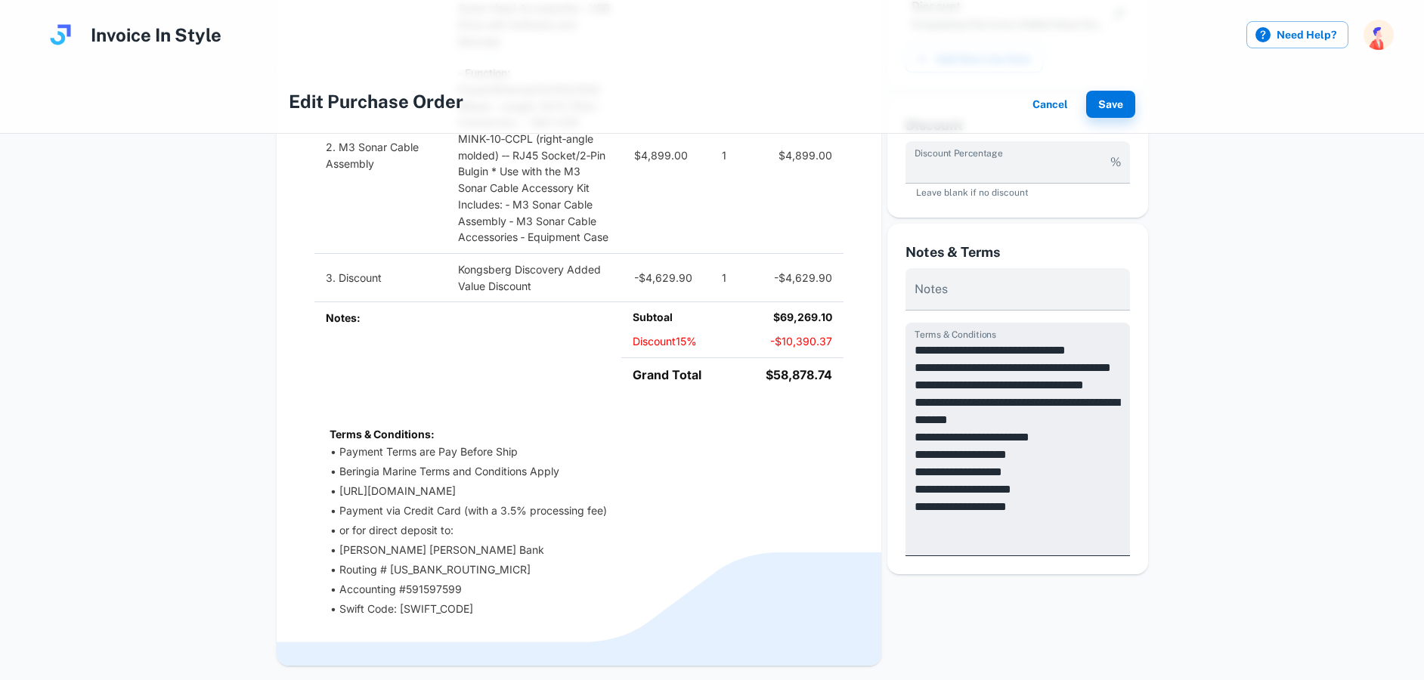
drag, startPoint x: 912, startPoint y: 348, endPoint x: 1113, endPoint y: 353, distance: 200.3
click at [1113, 354] on div "**********" at bounding box center [1017, 440] width 224 height 234
drag, startPoint x: 1115, startPoint y: 353, endPoint x: 897, endPoint y: 351, distance: 217.7
click at [897, 351] on div "**********" at bounding box center [1017, 399] width 261 height 351
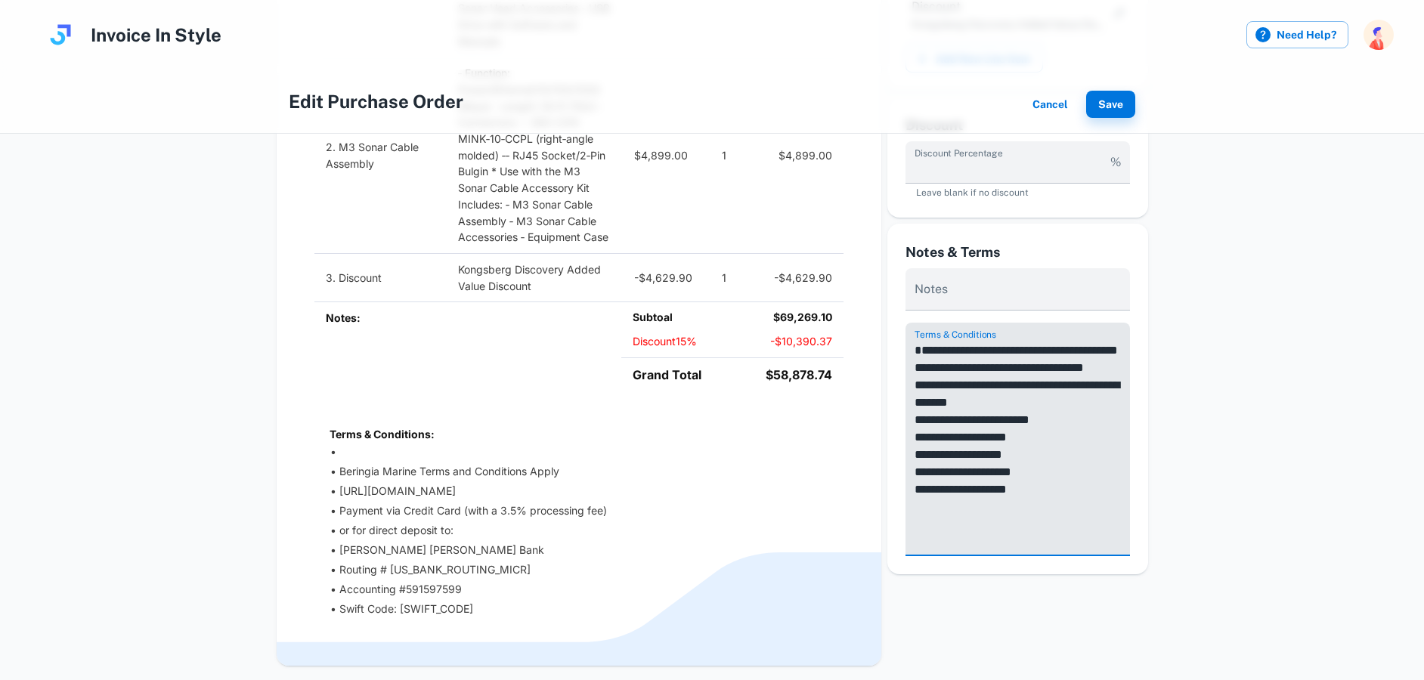
click at [1250, 426] on div "Edit Purchase Order Cancel Save Beringia Marine, Inc Purchase Order Purchase Or…" at bounding box center [712, 41] width 1400 height 1274
click at [957, 345] on textarea "**********" at bounding box center [1018, 446] width 206 height 209
click at [915, 364] on textarea "**********" at bounding box center [1018, 446] width 206 height 209
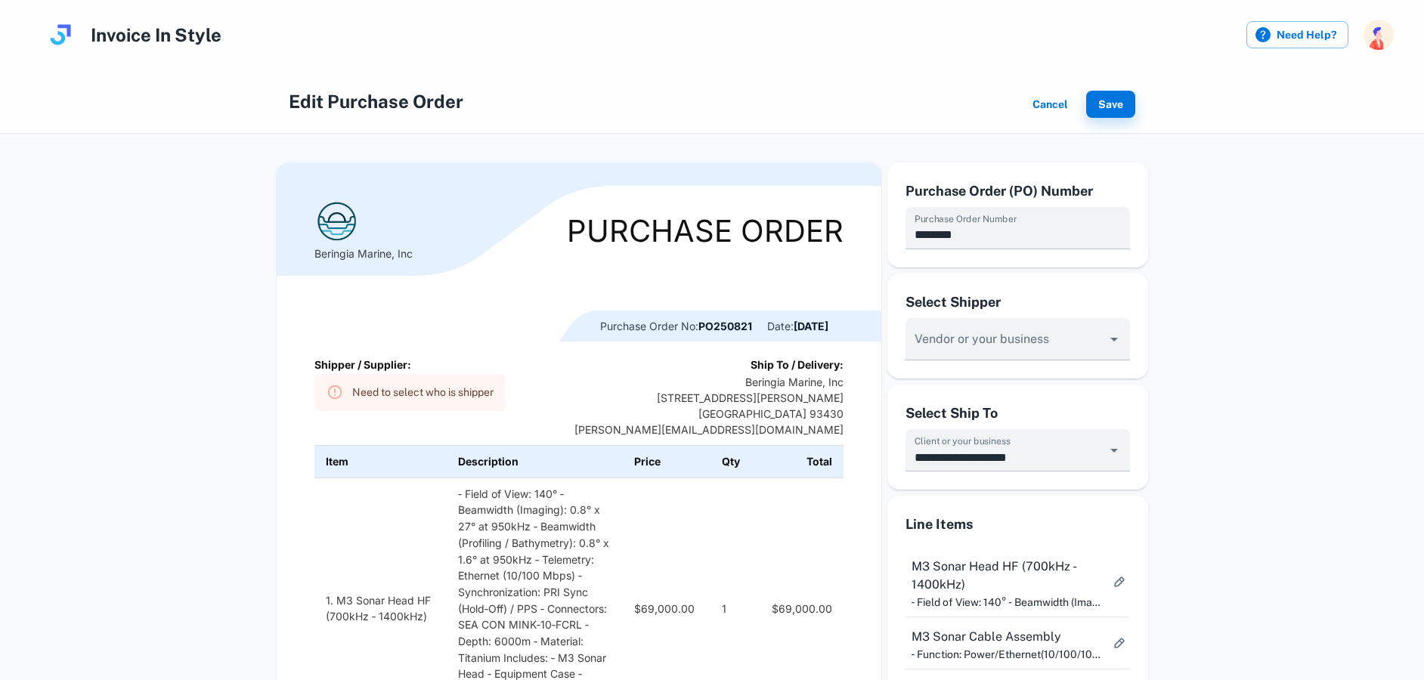
scroll to position [0, 0]
type textarea "**********"
click at [1110, 102] on button "Save" at bounding box center [1110, 104] width 49 height 27
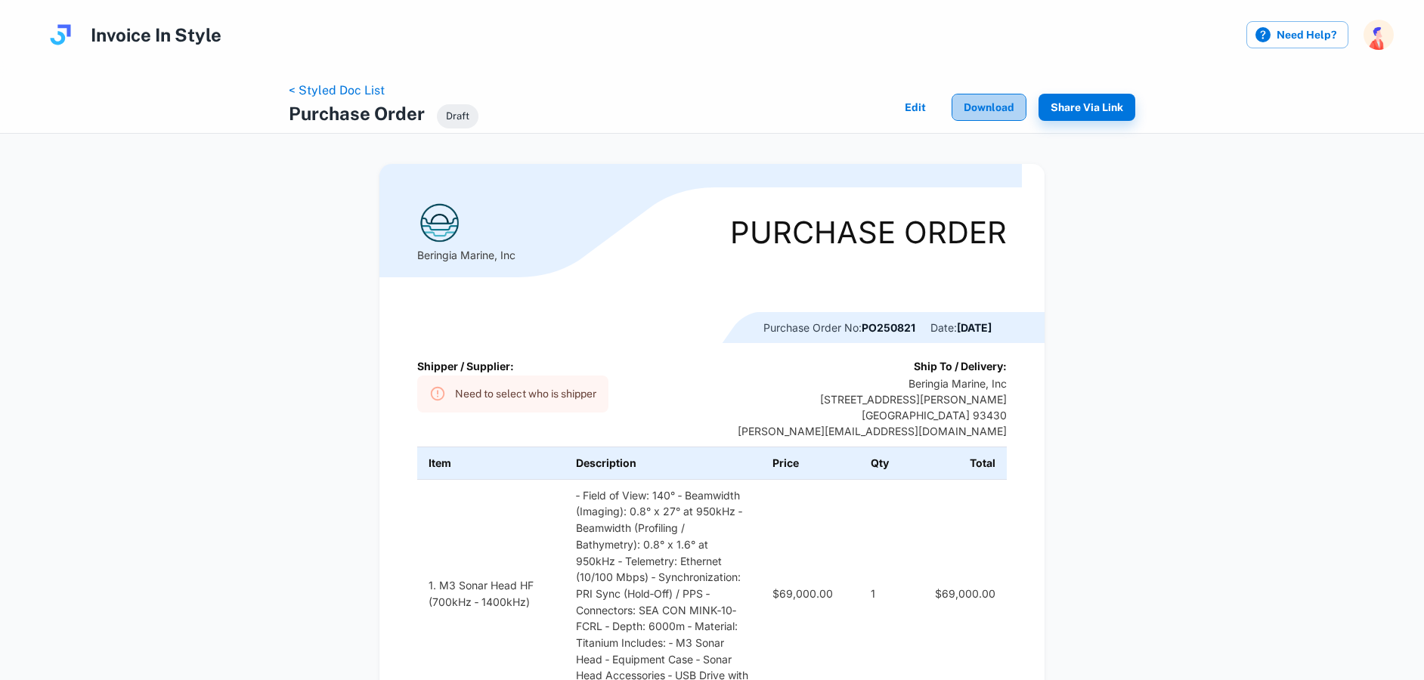
click at [985, 104] on button "Download" at bounding box center [989, 107] width 75 height 27
click at [1217, 320] on div "< Styled Doc List Purchase Order Draft Edit Download Share via Link Beringia Ma…" at bounding box center [712, 690] width 1400 height 1205
click at [332, 88] on link "< Styled Doc List" at bounding box center [337, 90] width 96 height 14
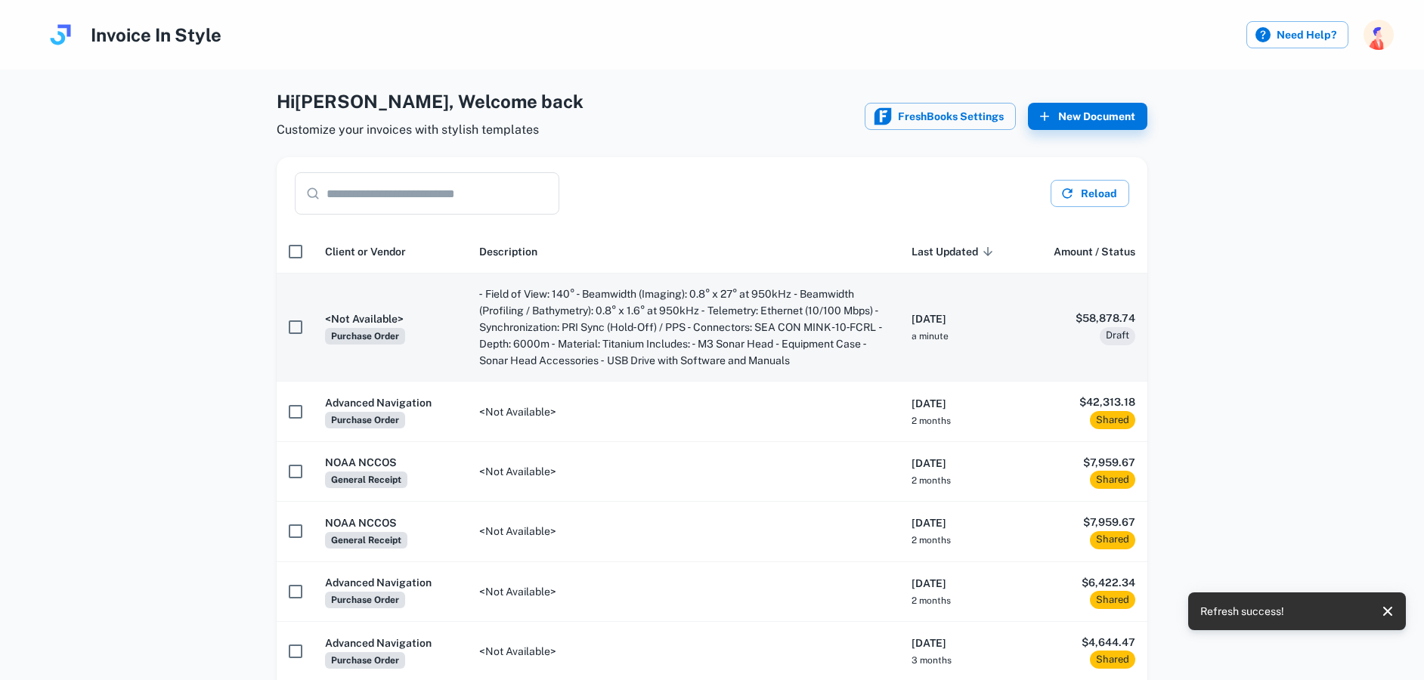
click at [1122, 338] on span "Draft" at bounding box center [1118, 335] width 36 height 15
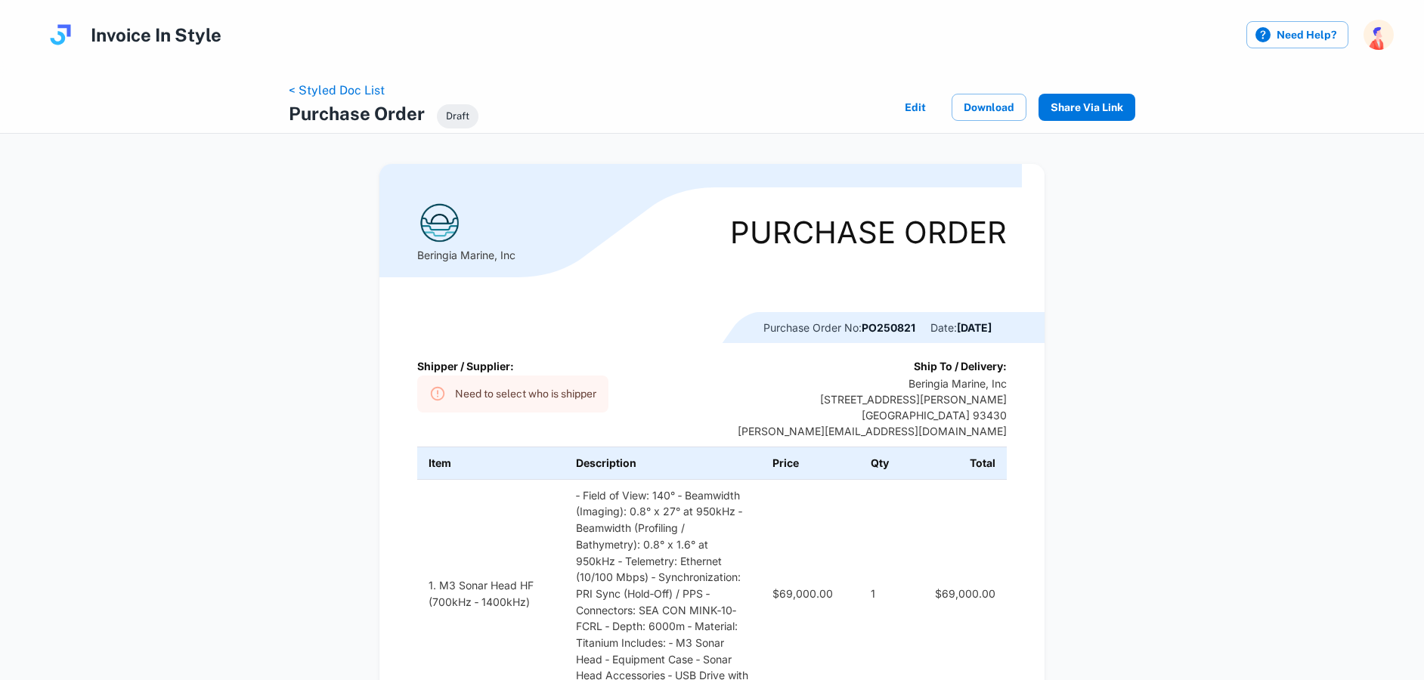
click at [1122, 110] on button "Share via Link" at bounding box center [1086, 107] width 97 height 27
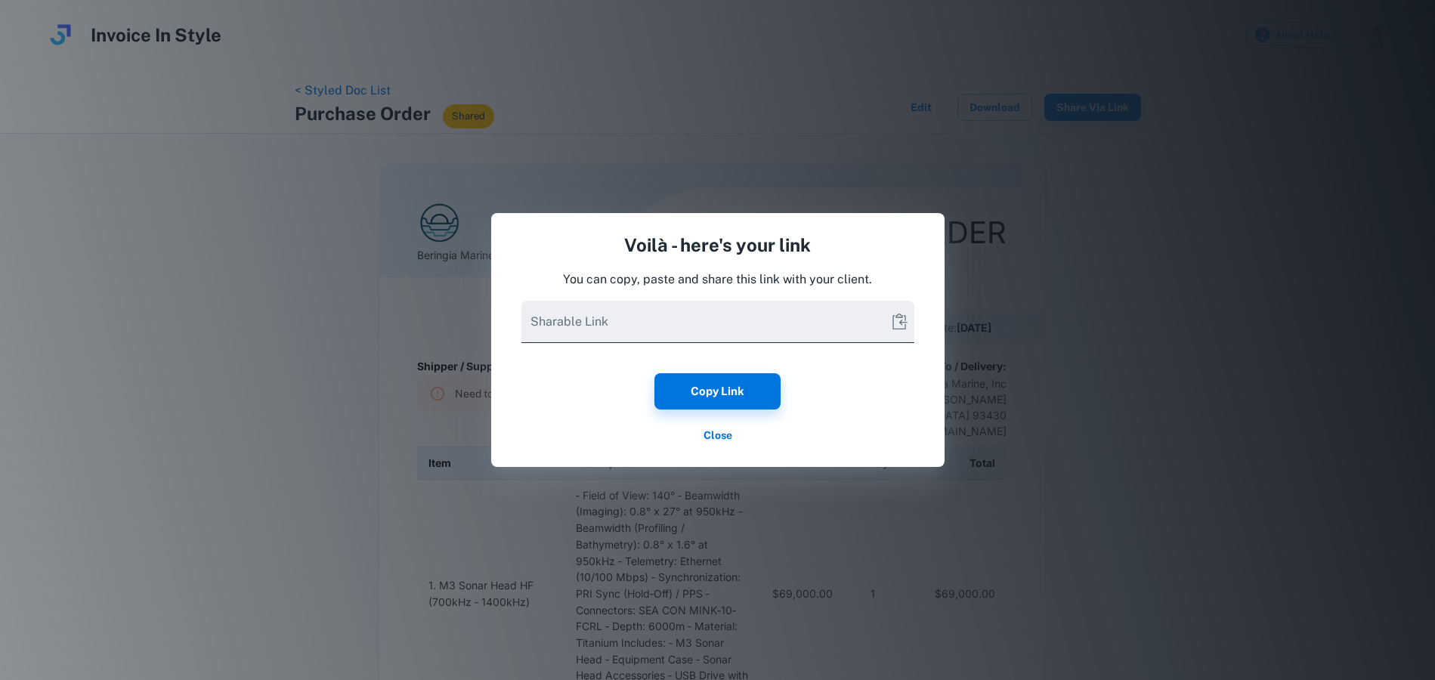
click at [737, 315] on input "Sharable Link" at bounding box center [700, 322] width 357 height 42
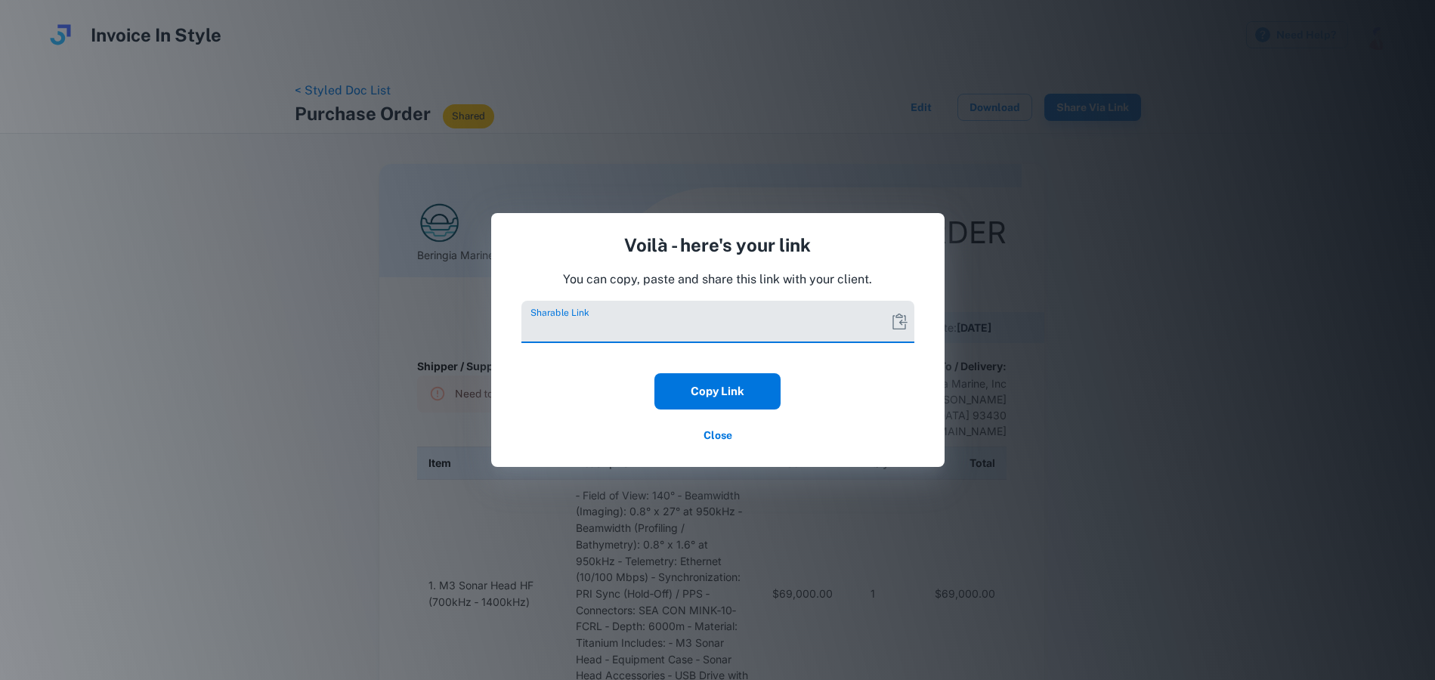
click at [727, 388] on button "Copy Link" at bounding box center [718, 391] width 126 height 36
type input "*******"
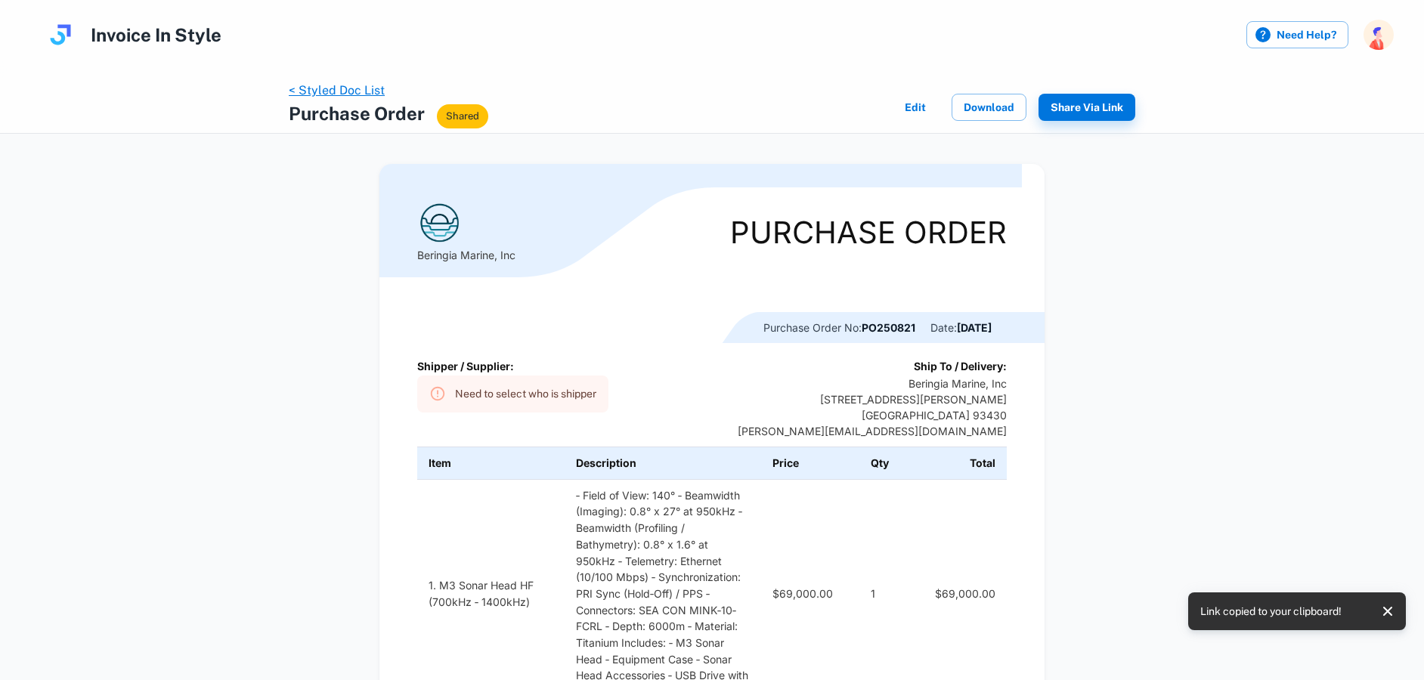
click at [340, 92] on link "< Styled Doc List" at bounding box center [337, 90] width 96 height 14
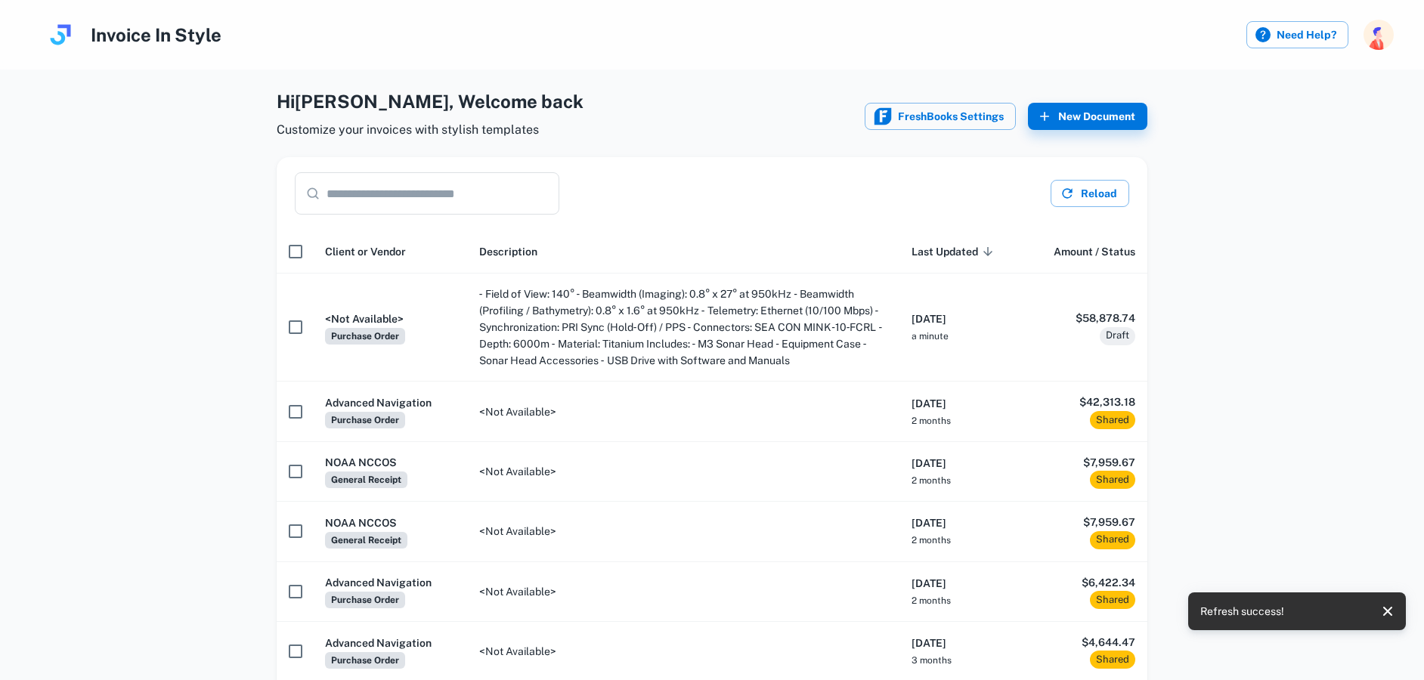
click at [1279, 366] on div "Hi [PERSON_NAME] , Welcome back Customize your invoices with stylish templates …" at bounding box center [712, 525] width 1400 height 874
click at [1287, 117] on div "Hi [PERSON_NAME] , Welcome back Customize your invoices with stylish templates …" at bounding box center [712, 525] width 1400 height 874
